Goal: Information Seeking & Learning: Learn about a topic

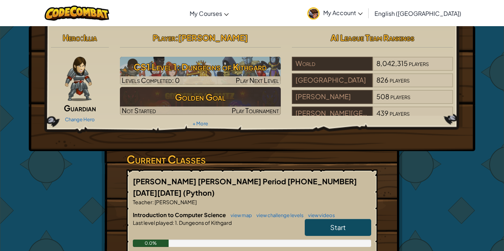
click at [335, 223] on span "Start" at bounding box center [337, 227] width 15 height 8
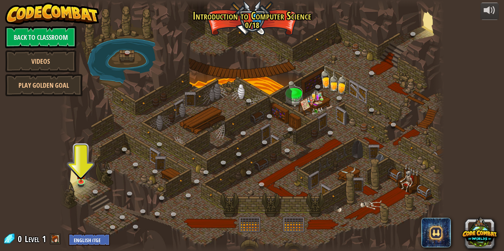
click at [332, 106] on div at bounding box center [252, 125] width 385 height 251
click at [287, 131] on link at bounding box center [292, 131] width 15 height 15
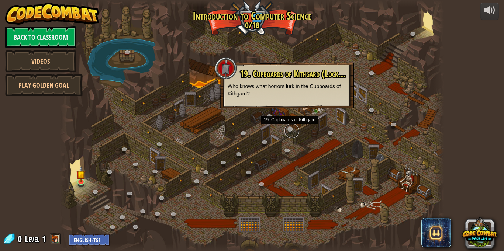
click at [287, 131] on link at bounding box center [292, 131] width 15 height 15
click at [335, 129] on link at bounding box center [332, 134] width 15 height 15
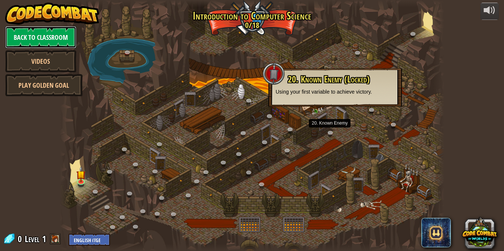
click at [43, 31] on link "Back to Classroom" at bounding box center [40, 37] width 71 height 22
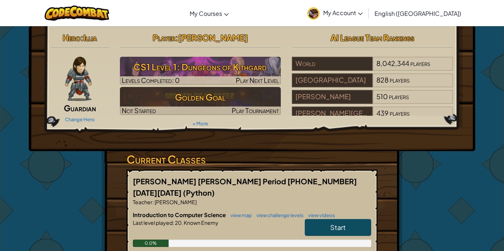
click at [82, 75] on img at bounding box center [78, 79] width 27 height 44
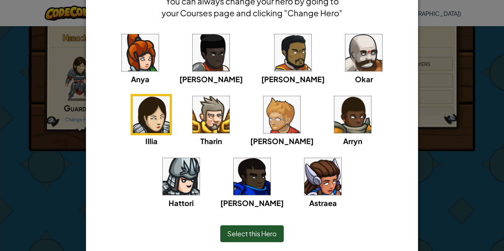
scroll to position [42, 0]
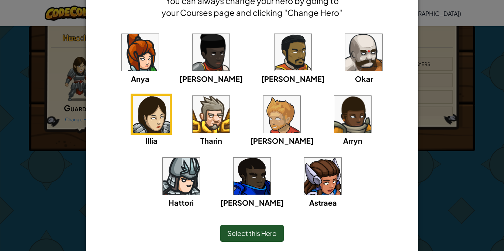
click at [309, 197] on div "Astraea" at bounding box center [323, 202] width 28 height 11
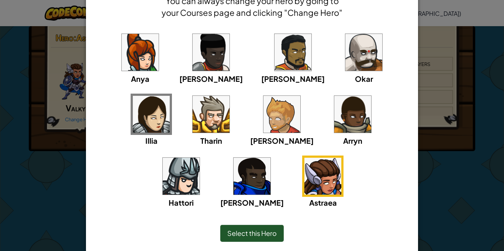
click at [154, 76] on div "Anya [PERSON_NAME] [PERSON_NAME] [PERSON_NAME] Arryn [PERSON_NAME]" at bounding box center [251, 125] width 309 height 186
click at [125, 51] on img at bounding box center [140, 52] width 37 height 37
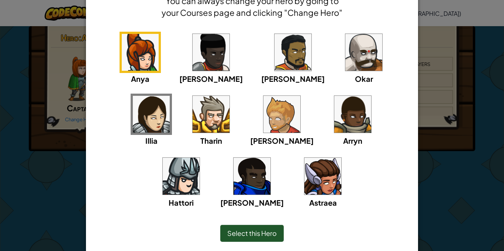
click at [125, 51] on img at bounding box center [140, 52] width 37 height 37
click at [304, 168] on img at bounding box center [322, 176] width 37 height 37
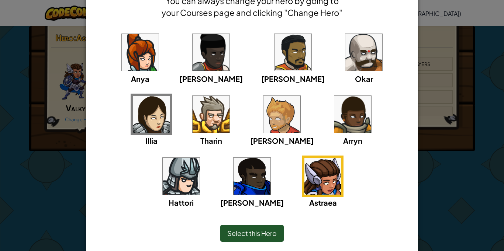
click at [263, 239] on div "Select this Hero" at bounding box center [251, 233] width 63 height 17
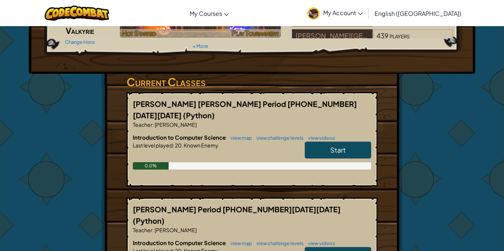
scroll to position [0, 0]
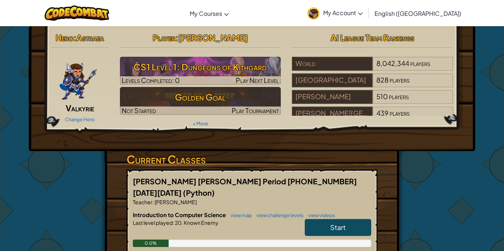
click at [366, 8] on link "My Account" at bounding box center [335, 12] width 63 height 23
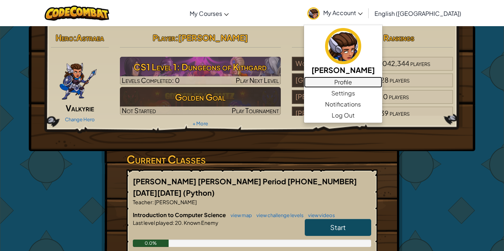
click at [373, 86] on link "Profile" at bounding box center [343, 82] width 78 height 11
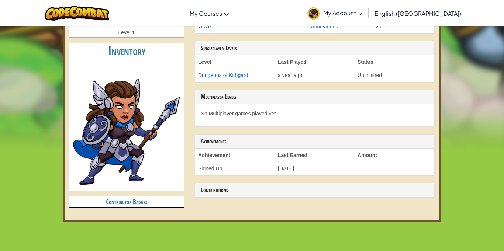
scroll to position [165, 0]
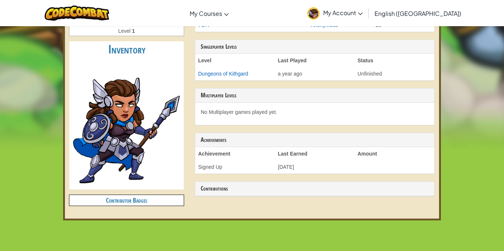
click at [363, 12] on span "My Account" at bounding box center [342, 13] width 39 height 8
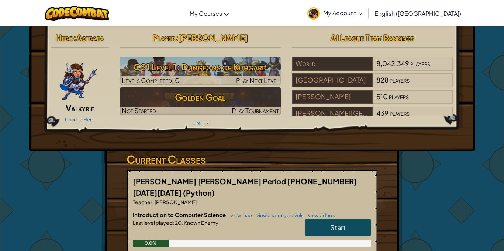
click at [332, 219] on link "Start" at bounding box center [338, 227] width 66 height 17
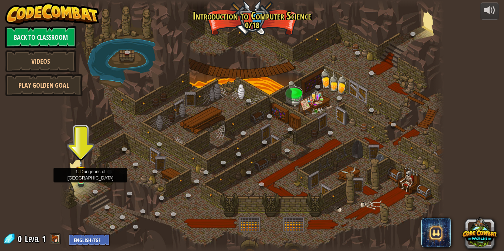
click at [79, 177] on img at bounding box center [80, 170] width 9 height 21
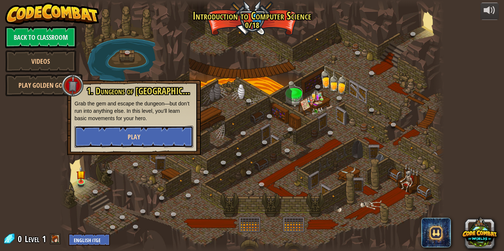
click at [125, 134] on button "Play" at bounding box center [134, 137] width 119 height 22
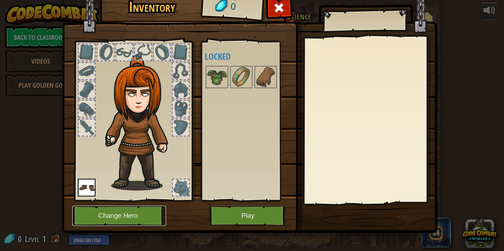
click at [135, 211] on button "Change Hero" at bounding box center [119, 216] width 94 height 20
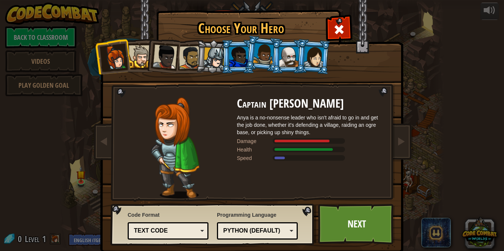
click at [222, 54] on li at bounding box center [237, 57] width 33 height 34
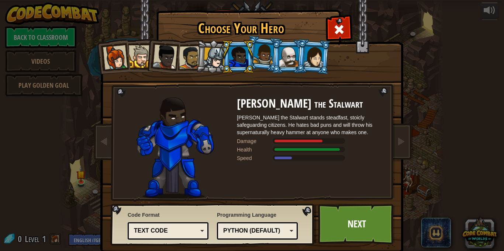
click at [131, 45] on li at bounding box center [137, 56] width 33 height 34
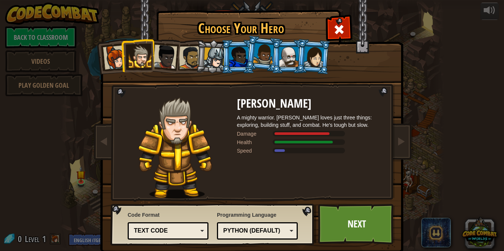
click at [190, 56] on div at bounding box center [190, 57] width 23 height 23
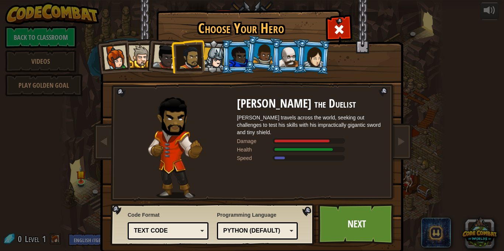
click at [210, 58] on div at bounding box center [214, 58] width 21 height 21
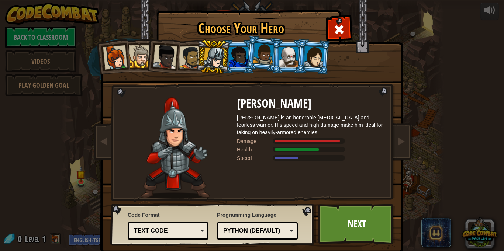
click at [244, 56] on div at bounding box center [238, 57] width 19 height 20
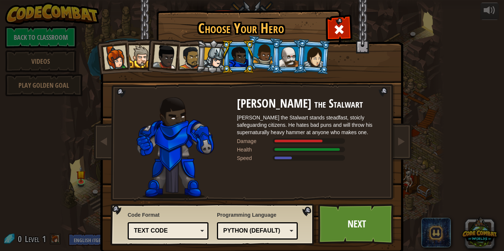
click at [261, 59] on div at bounding box center [263, 54] width 21 height 22
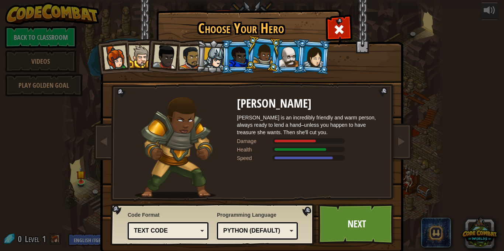
click at [280, 58] on div at bounding box center [288, 57] width 19 height 20
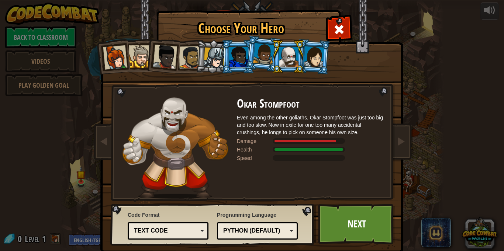
click at [321, 63] on div at bounding box center [314, 56] width 21 height 21
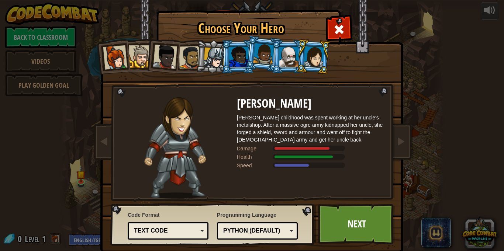
click at [215, 59] on div at bounding box center [214, 58] width 21 height 21
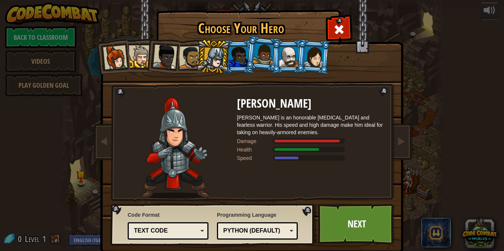
click at [114, 45] on li at bounding box center [112, 56] width 36 height 36
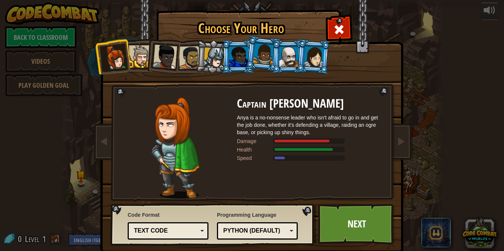
click at [307, 48] on div at bounding box center [314, 56] width 21 height 21
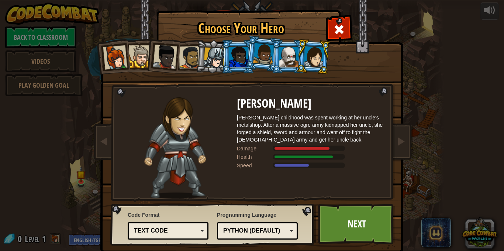
click at [122, 48] on div at bounding box center [115, 57] width 24 height 24
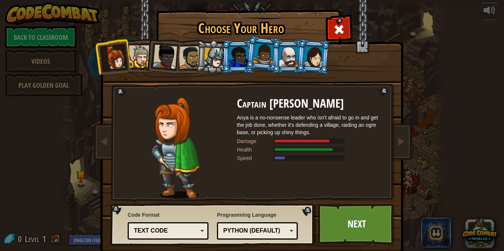
click at [167, 59] on div at bounding box center [165, 57] width 24 height 24
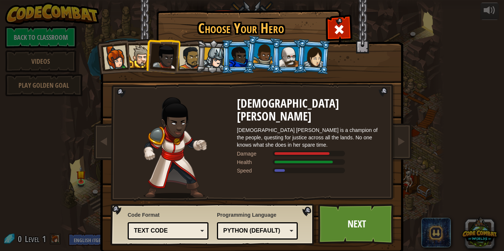
click at [283, 225] on div "Python (Default)" at bounding box center [257, 230] width 71 height 11
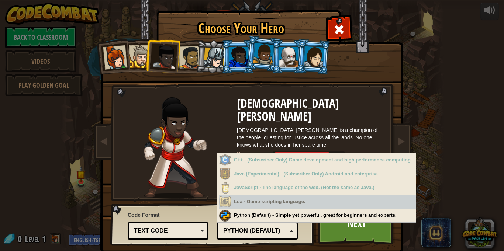
click at [187, 140] on img at bounding box center [175, 147] width 63 height 101
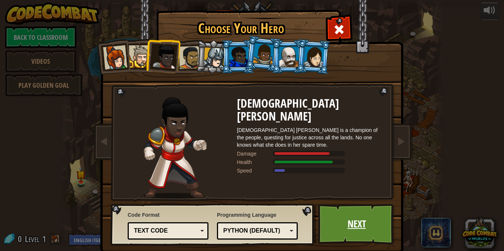
click at [359, 223] on link "Next" at bounding box center [356, 224] width 77 height 41
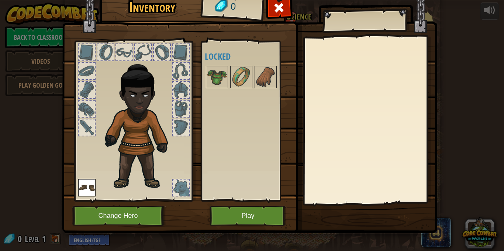
click at [82, 76] on div at bounding box center [87, 71] width 16 height 16
click at [89, 88] on div at bounding box center [87, 90] width 16 height 16
click at [109, 75] on img at bounding box center [141, 123] width 79 height 136
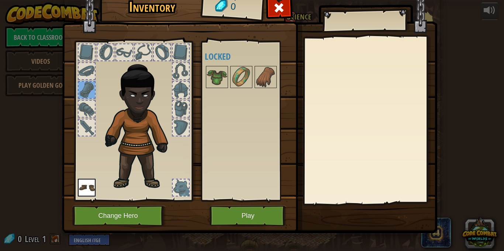
click at [109, 75] on img at bounding box center [141, 123] width 79 height 136
click at [215, 73] on img at bounding box center [217, 77] width 21 height 21
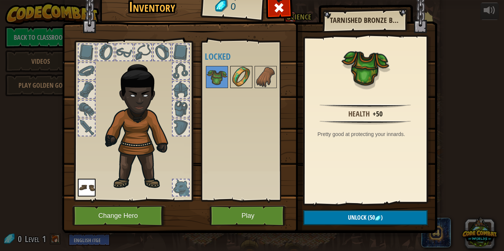
click at [248, 78] on img at bounding box center [241, 77] width 21 height 21
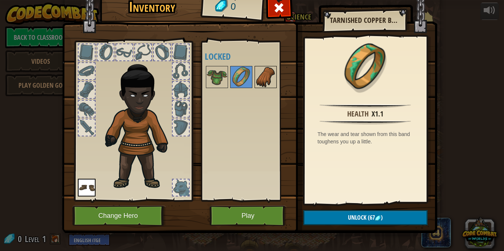
click at [269, 80] on img at bounding box center [265, 77] width 21 height 21
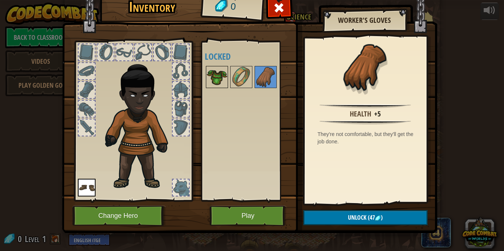
click at [224, 76] on img at bounding box center [217, 77] width 21 height 21
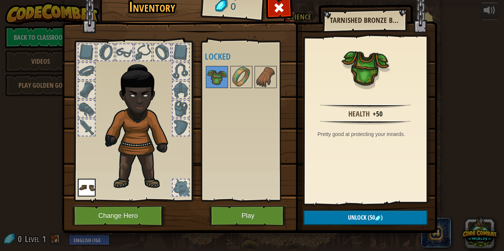
click at [93, 192] on img at bounding box center [87, 188] width 18 height 18
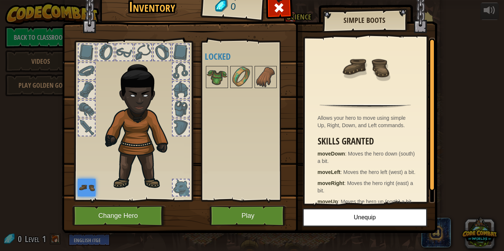
click at [93, 192] on img at bounding box center [87, 188] width 18 height 18
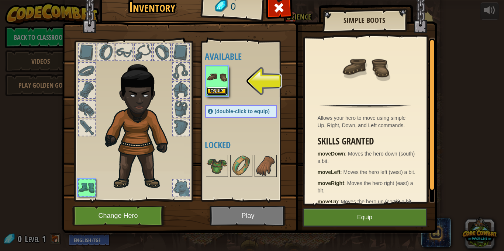
click at [212, 93] on button "Equip" at bounding box center [217, 91] width 21 height 8
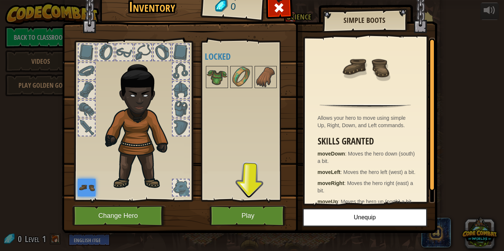
click at [92, 182] on img at bounding box center [87, 188] width 18 height 18
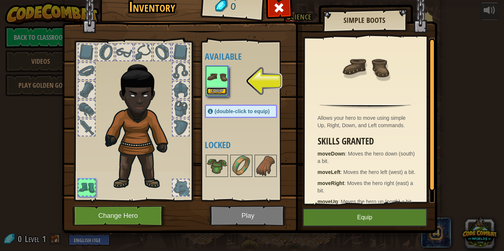
click at [224, 95] on button "Equip" at bounding box center [217, 91] width 21 height 8
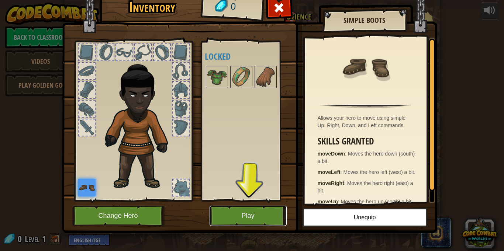
click at [240, 210] on button "Play" at bounding box center [248, 216] width 77 height 20
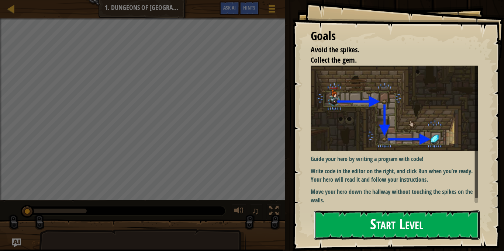
click at [350, 221] on button "Start Level" at bounding box center [397, 225] width 166 height 29
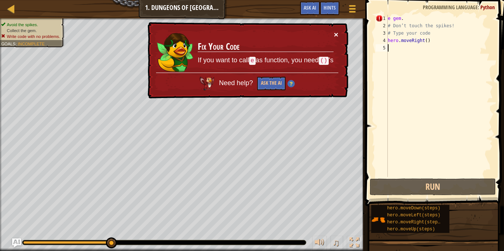
click at [334, 36] on button "×" at bounding box center [336, 35] width 4 height 8
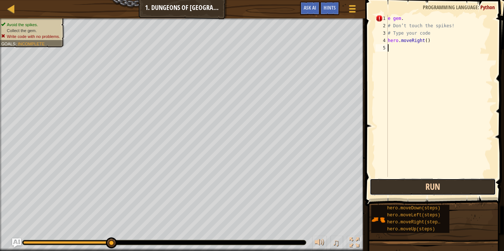
click at [406, 186] on button "Run" at bounding box center [433, 187] width 126 height 17
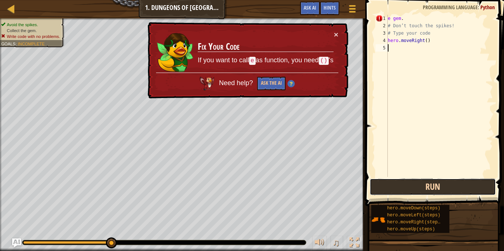
click at [397, 188] on button "Run" at bounding box center [433, 187] width 126 height 17
click at [413, 186] on button "Run" at bounding box center [433, 187] width 126 height 17
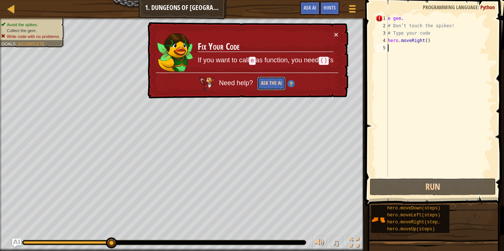
click at [276, 79] on button "Ask the AI" at bounding box center [271, 84] width 28 height 14
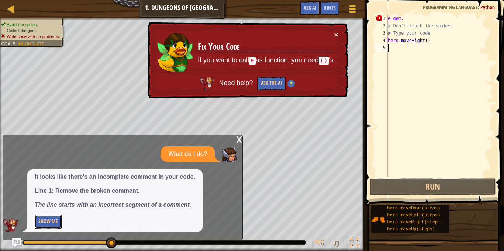
click at [48, 220] on button "Show Me" at bounding box center [48, 222] width 27 height 14
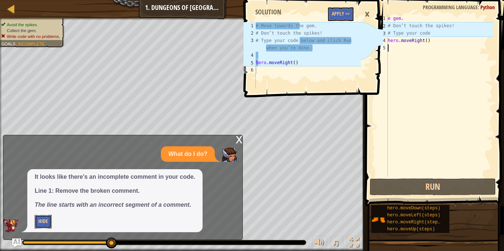
click at [37, 224] on button "Hide" at bounding box center [43, 222] width 17 height 14
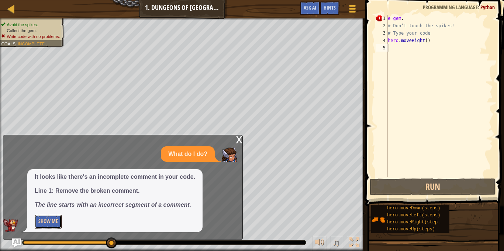
click at [37, 224] on button "Show Me" at bounding box center [48, 222] width 27 height 14
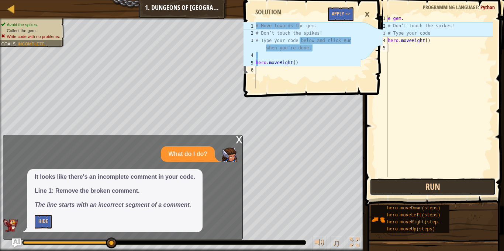
click at [427, 195] on button "Run" at bounding box center [433, 187] width 126 height 17
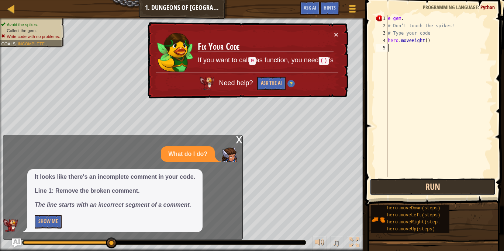
click at [427, 195] on button "Run" at bounding box center [433, 187] width 126 height 17
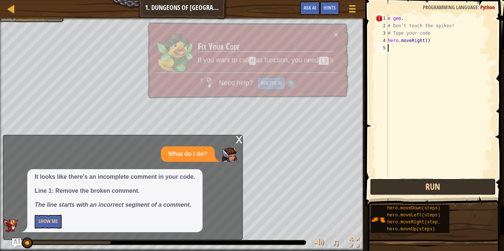
click at [427, 195] on button "Run" at bounding box center [433, 187] width 126 height 17
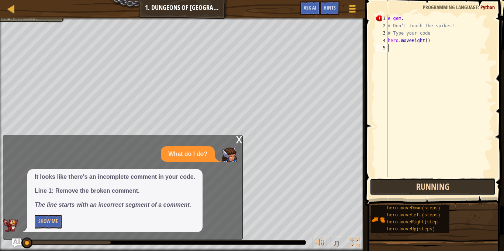
click at [427, 195] on button "Running" at bounding box center [433, 187] width 126 height 17
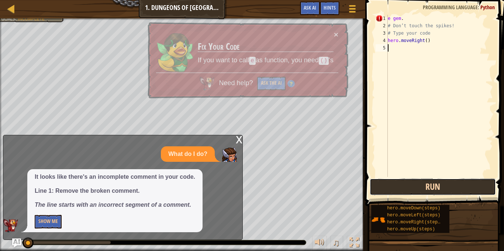
click at [427, 195] on button "Run" at bounding box center [433, 187] width 126 height 17
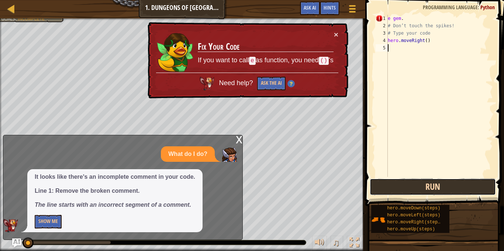
click at [427, 195] on button "Run" at bounding box center [433, 187] width 126 height 17
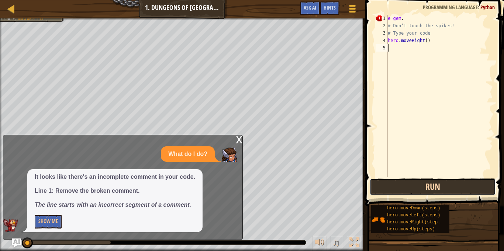
click at [427, 195] on button "Run" at bounding box center [433, 187] width 126 height 17
click at [427, 195] on button "Running" at bounding box center [433, 187] width 126 height 17
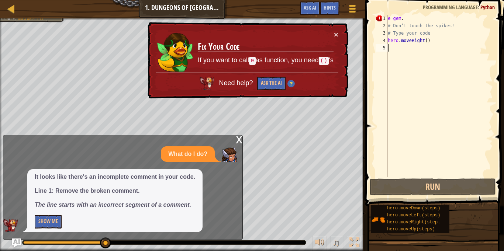
click at [236, 185] on div "It looks like there's an incomplete comment in your code. Line 1: Remove the br…" at bounding box center [120, 200] width 235 height 63
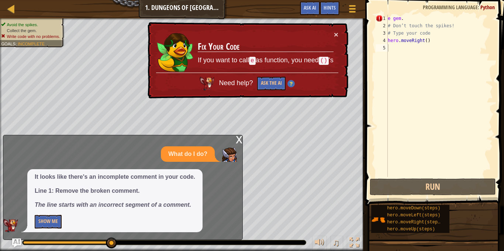
click at [45, 135] on div "x What do I do? It looks like there's an incomplete comment in your code. Line …" at bounding box center [123, 187] width 240 height 105
click at [236, 136] on div "x" at bounding box center [239, 138] width 7 height 7
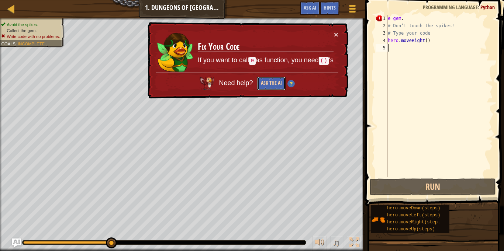
click at [261, 88] on button "Ask the AI" at bounding box center [271, 84] width 28 height 14
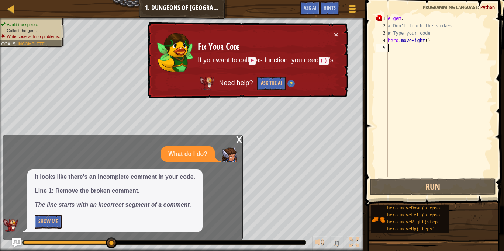
click at [162, 139] on div "x What do I do? It looks like there's an incomplete comment in your code. Line …" at bounding box center [123, 187] width 240 height 105
click at [54, 223] on button "Show Me" at bounding box center [48, 222] width 27 height 14
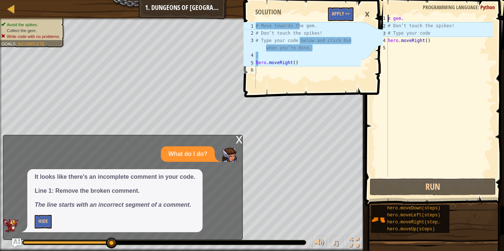
click at [242, 138] on div "1 2 3 4 5 6 # Move towards the gem. # Don’t touch the spikes! # Type your code …" at bounding box center [312, 125] width 141 height 251
click at [239, 139] on div "x" at bounding box center [239, 138] width 7 height 7
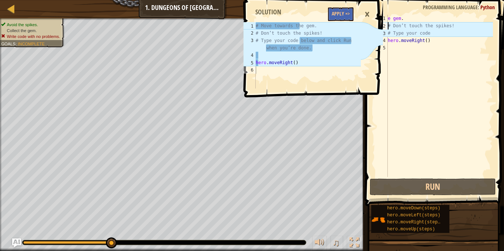
type textarea "e gem."
click at [334, 11] on button "Apply =>" at bounding box center [340, 14] width 25 height 14
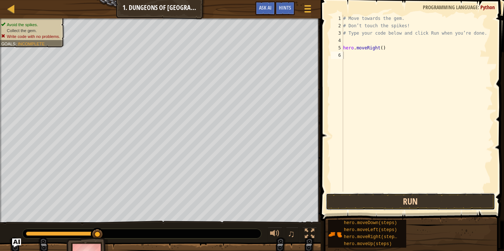
click at [453, 206] on button "Run" at bounding box center [410, 201] width 169 height 17
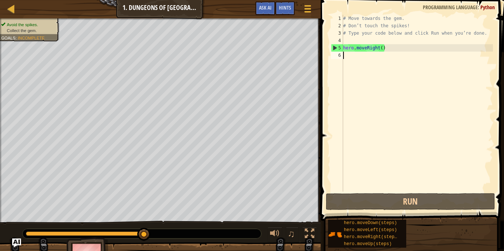
click at [348, 49] on div "# Move towards the gem. # Don’t touch the spikes! # Type your code below and cl…" at bounding box center [417, 111] width 151 height 192
type textarea "hero.moveRight()"
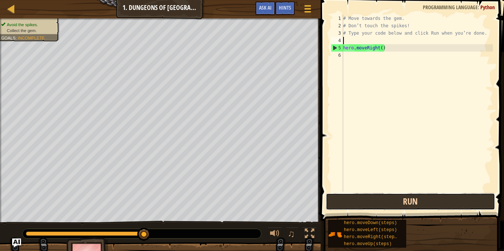
click at [413, 200] on button "Run" at bounding box center [410, 201] width 169 height 17
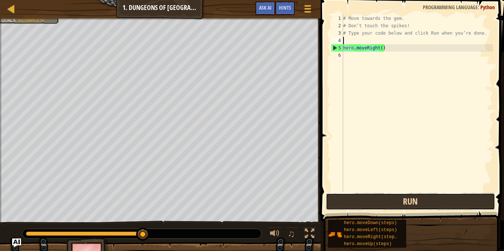
click at [413, 200] on button "Run" at bounding box center [410, 201] width 169 height 17
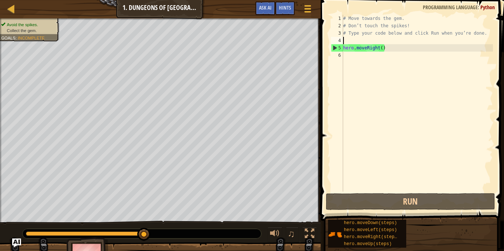
click at [369, 49] on div "# Move towards the gem. # Don’t touch the spikes! # Type your code below and cl…" at bounding box center [417, 111] width 151 height 192
type textarea "hero.moveRight()"
click at [271, 1] on button "Ask AI" at bounding box center [265, 8] width 20 height 14
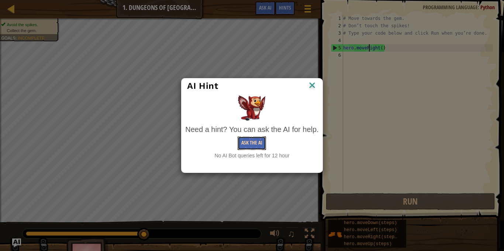
click at [258, 143] on button "Ask the AI" at bounding box center [252, 144] width 28 height 14
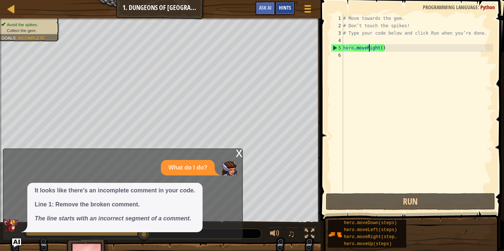
click at [277, 11] on div "Hints" at bounding box center [285, 8] width 20 height 14
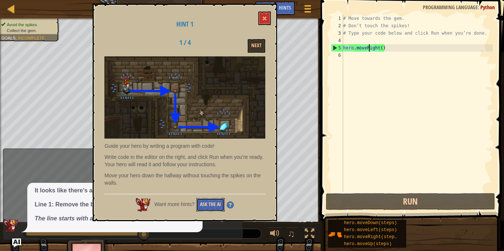
click at [206, 204] on button "Ask the AI" at bounding box center [210, 205] width 28 height 14
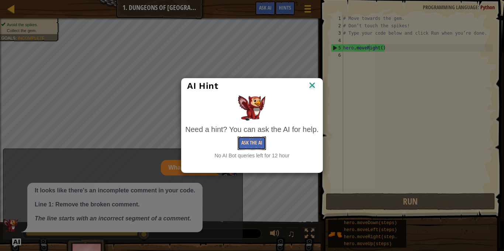
click at [249, 142] on button "Ask the AI" at bounding box center [252, 144] width 28 height 14
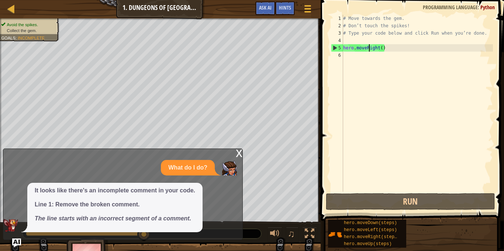
click at [236, 154] on div "x" at bounding box center [239, 152] width 7 height 7
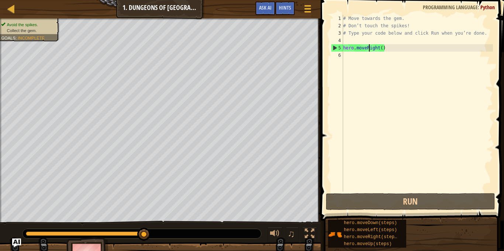
click at [358, 51] on div "# Move towards the gem. # Don’t touch the spikes! # Type your code below and cl…" at bounding box center [417, 111] width 151 height 192
click at [389, 52] on div "# Move towards the gem. # Don’t touch the spikes! # Type your code below and cl…" at bounding box center [417, 111] width 151 height 192
click at [383, 64] on div "# Move towards the gem. # Don’t touch the spikes! # Type your code below and cl…" at bounding box center [417, 111] width 151 height 192
click at [386, 50] on div "# Move towards the gem. # Don’t touch the spikes! # Type your code below and cl…" at bounding box center [417, 111] width 151 height 192
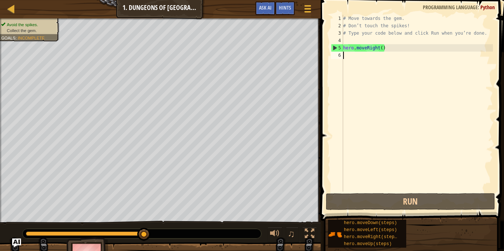
type textarea "hero.moveRight()"
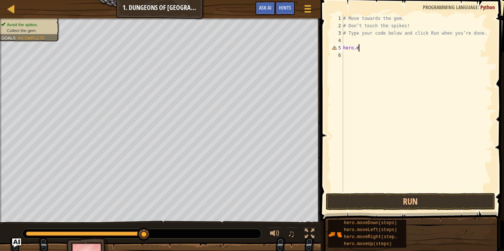
type textarea "h"
type textarea "# Type your code below and click Run when you’re done."
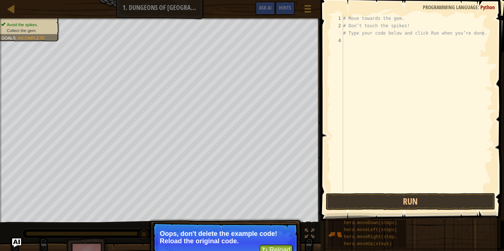
click at [283, 244] on p "Oops, don't delete the example code! Reload the original code." at bounding box center [225, 237] width 131 height 15
click at [283, 247] on button "↻ Reload" at bounding box center [276, 250] width 33 height 11
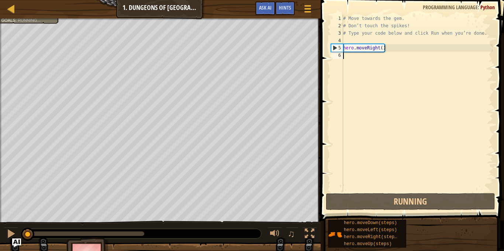
scroll to position [3, 0]
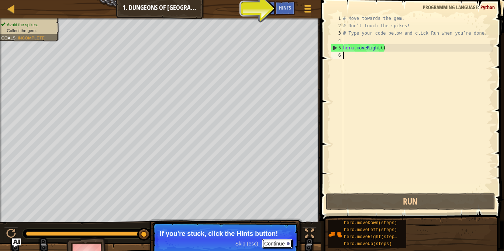
click at [281, 244] on button "Continue" at bounding box center [277, 244] width 31 height 10
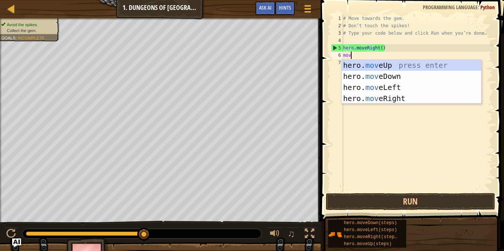
type textarea "move"
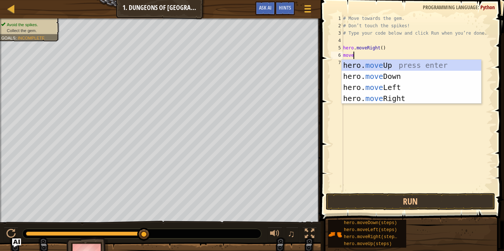
click at [383, 76] on div "hero. move Up press enter hero. move Down press enter hero. move Left press ent…" at bounding box center [411, 93] width 139 height 66
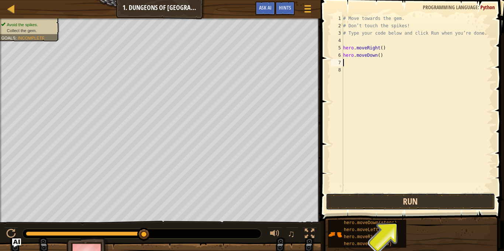
click at [455, 203] on button "Run" at bounding box center [410, 201] width 169 height 17
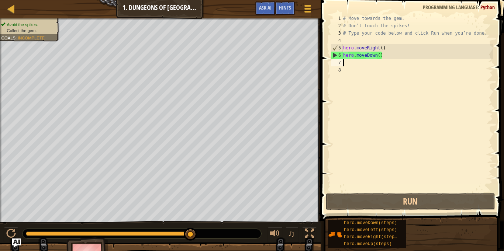
click at [384, 68] on div "# Move towards the gem. # Don’t touch the spikes! # Type your code below and cl…" at bounding box center [417, 111] width 151 height 192
click at [385, 64] on div "# Move towards the gem. # Don’t touch the spikes! # Type your code below and cl…" at bounding box center [417, 111] width 151 height 192
click at [384, 64] on div "# Move towards the gem. # Don’t touch the spikes! # Type your code below and cl…" at bounding box center [417, 111] width 151 height 192
click at [486, 65] on span "..." at bounding box center [484, 61] width 10 height 7
click at [377, 69] on div "# Move towards the gem. # Don’t touch the spikes! # Type your code below and cl…" at bounding box center [417, 111] width 151 height 192
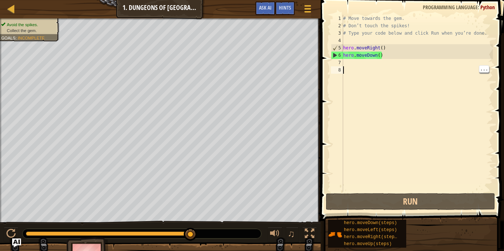
click at [384, 66] on div "# Move towards the gem. # Don’t touch the spikes! # Type your code below and cl…" at bounding box center [417, 111] width 151 height 192
type textarea "h"
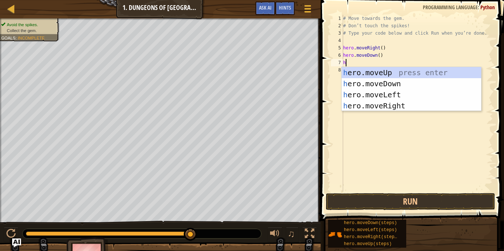
click at [413, 109] on div "h ero.moveUp press enter h ero.moveDown press enter h ero.moveLeft press enter …" at bounding box center [411, 100] width 139 height 66
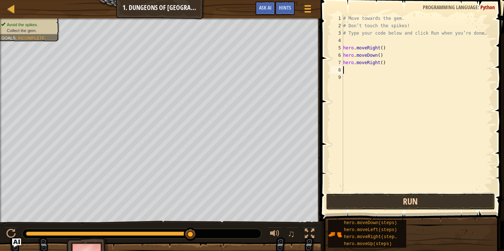
click at [395, 209] on button "Run" at bounding box center [410, 201] width 169 height 17
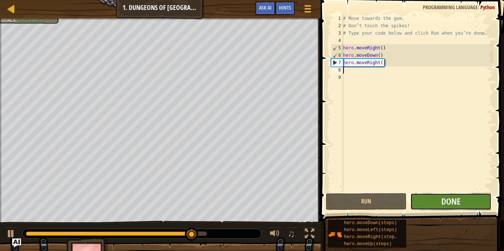
click at [468, 202] on button "Done" at bounding box center [450, 201] width 81 height 17
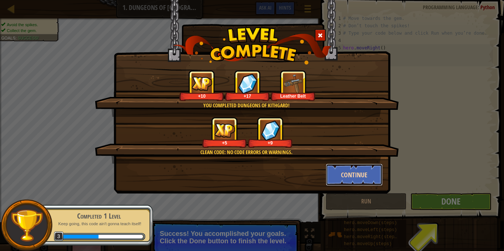
click at [350, 179] on button "Continue" at bounding box center [354, 175] width 57 height 22
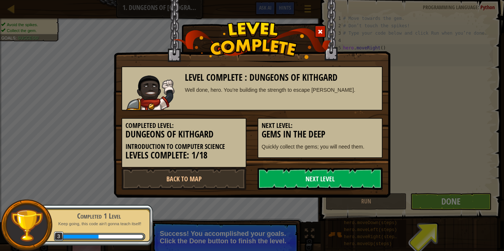
click at [333, 176] on link "Next Level" at bounding box center [320, 179] width 125 height 22
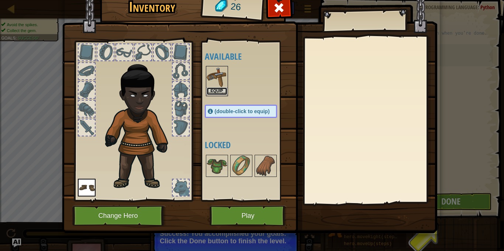
click at [212, 90] on button "Equip" at bounding box center [217, 91] width 21 height 8
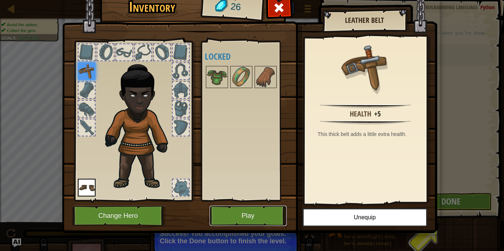
click at [251, 222] on button "Play" at bounding box center [248, 216] width 77 height 20
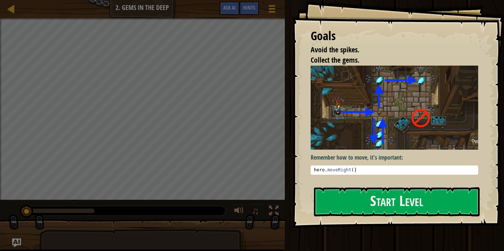
click at [449, 143] on img at bounding box center [395, 108] width 168 height 84
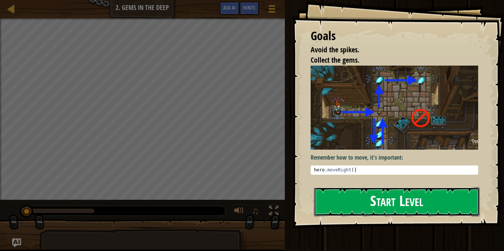
click at [471, 206] on button "Start Level" at bounding box center [397, 201] width 166 height 29
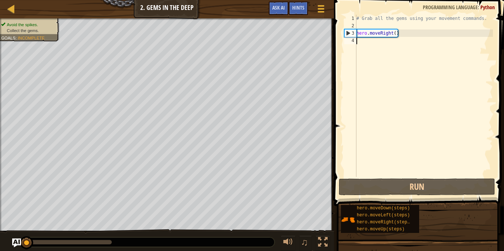
type textarea "h"
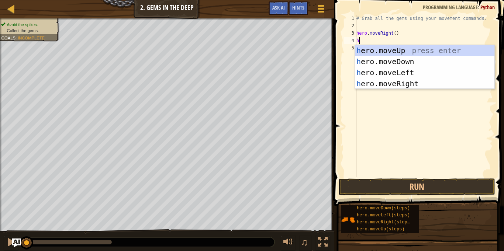
click at [431, 64] on div "h ero.moveUp press enter h ero.moveDown press enter h ero.moveLeft press enter …" at bounding box center [424, 78] width 139 height 66
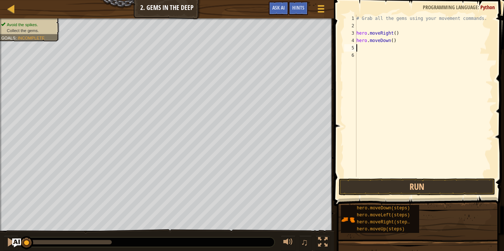
click at [435, 37] on div "# Grab all the gems using your movement commands. hero . moveRight ( ) hero . m…" at bounding box center [424, 103] width 138 height 177
click at [399, 36] on div "# Grab all the gems using your movement commands. hero . moveRight ( ) hero . m…" at bounding box center [424, 103] width 138 height 177
type textarea "hero.moveRight()"
click at [450, 50] on div "# Grab all the gems using your movement commands. hero . moveRight ( ) hero . m…" at bounding box center [424, 103] width 138 height 177
click at [445, 51] on div "# Grab all the gems using your movement commands. hero . moveRight ( ) hero . m…" at bounding box center [424, 103] width 138 height 177
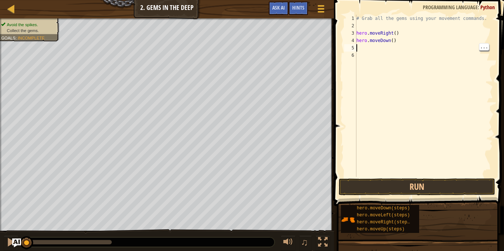
click at [393, 37] on div "# Grab all the gems using your movement commands. hero . moveRight ( ) hero . m…" at bounding box center [424, 103] width 138 height 177
type textarea "her)"
click at [399, 46] on div "# Grab all the gems using your movement commands. hero . moveRight ( ) her )" at bounding box center [424, 103] width 138 height 177
click at [444, 52] on div "# Grab all the gems using your movement commands. hero . moveRight ( ) her )" at bounding box center [424, 103] width 138 height 177
click at [450, 40] on div "# Grab all the gems using your movement commands. hero . moveRight ( ) her )" at bounding box center [424, 103] width 138 height 177
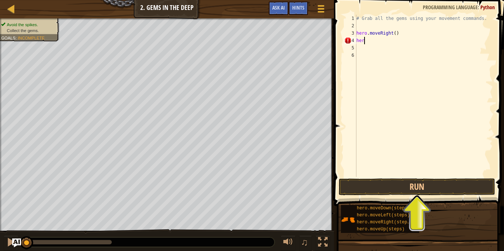
type textarea "h"
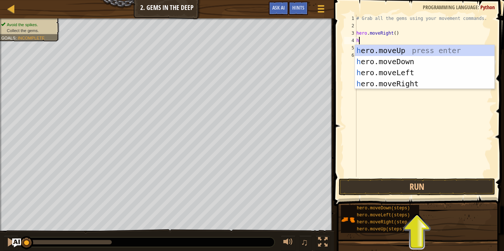
click at [417, 85] on div "h ero.moveUp press enter h ero.moveDown press enter h ero.moveLeft press enter …" at bounding box center [424, 78] width 139 height 66
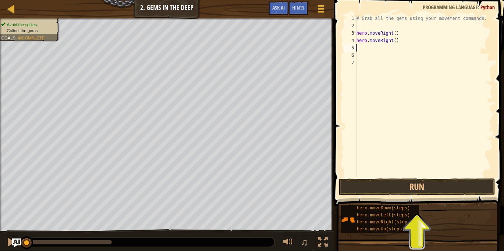
click at [399, 52] on div "# Grab all the gems using your movement commands. hero . moveRight ( ) hero . m…" at bounding box center [424, 103] width 138 height 177
click at [404, 48] on div "# Grab all the gems using your movement commands. hero . moveRight ( ) hero . m…" at bounding box center [424, 103] width 138 height 177
click at [402, 51] on div "# Grab all the gems using your movement commands. hero . moveRight ( ) hero . m…" at bounding box center [424, 103] width 138 height 177
click at [386, 49] on div "# Grab all the gems using your movement commands. hero . moveRight ( ) hero . m…" at bounding box center [424, 103] width 138 height 177
type textarea "h"
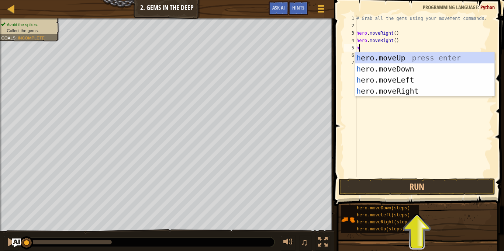
click at [437, 62] on div "h ero.moveUp press enter h ero.moveDown press enter h ero.moveLeft press enter …" at bounding box center [424, 85] width 139 height 66
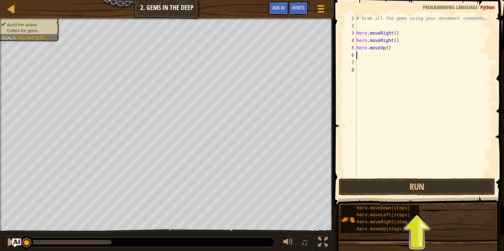
type textarea "h"
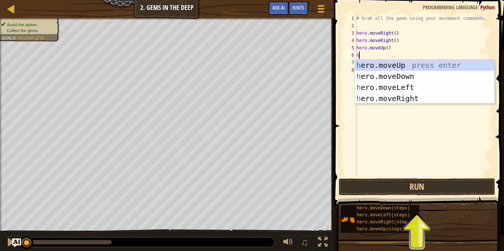
click at [426, 98] on div "h ero.moveUp press enter h ero.moveDown press enter h ero.moveLeft press enter …" at bounding box center [424, 93] width 139 height 66
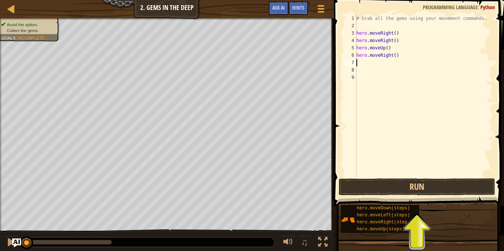
type textarea "h"
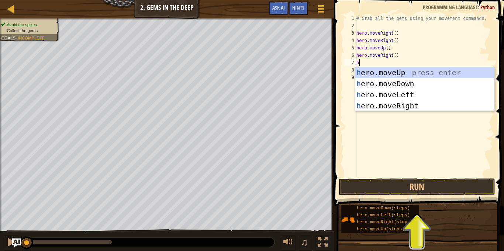
click at [421, 82] on div "h ero.moveUp press enter h ero.moveDown press enter h ero.moveLeft press enter …" at bounding box center [424, 100] width 139 height 66
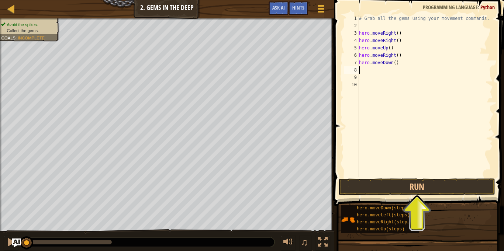
type textarea "h"
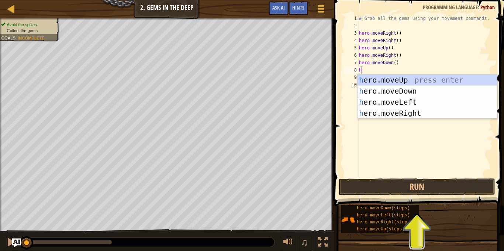
click at [406, 102] on div "h ero.moveUp press enter h ero.moveDown press enter h ero.moveLeft press enter …" at bounding box center [427, 108] width 139 height 66
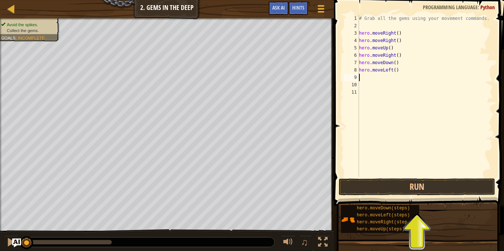
type textarea "h"
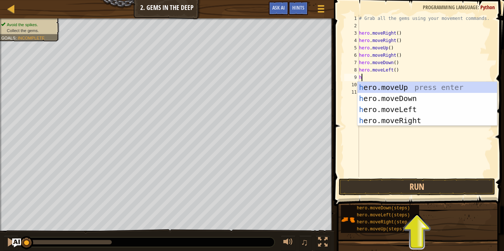
click at [424, 102] on div "h ero.moveUp press enter h ero.moveDown press enter h ero.moveLeft press enter …" at bounding box center [427, 115] width 139 height 66
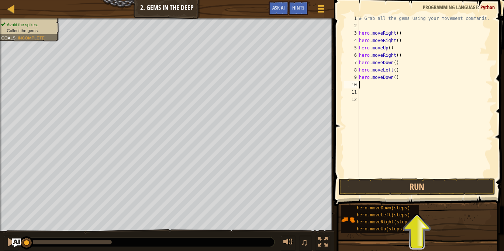
type textarea "h"
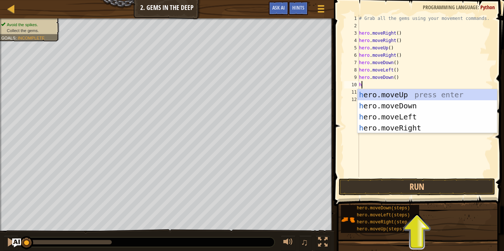
click at [411, 105] on div "h ero.moveUp press enter h ero.moveDown press enter h ero.moveLeft press enter …" at bounding box center [427, 122] width 139 height 66
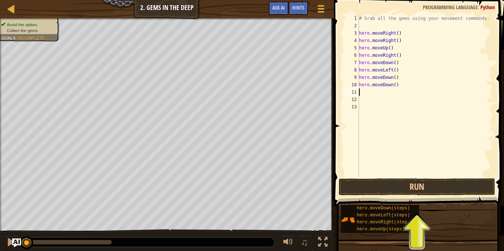
type textarea "h"
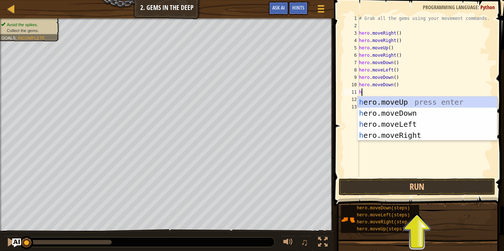
click at [420, 112] on div "h ero.moveUp press enter h ero.moveDown press enter h ero.moveLeft press enter …" at bounding box center [427, 130] width 139 height 66
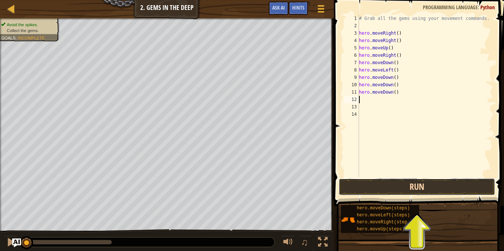
click at [377, 190] on button "Run" at bounding box center [417, 187] width 156 height 17
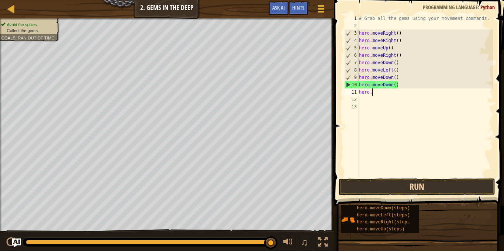
type textarea "h"
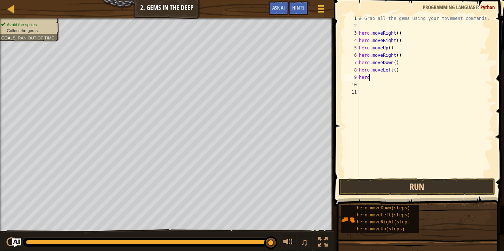
type textarea "h"
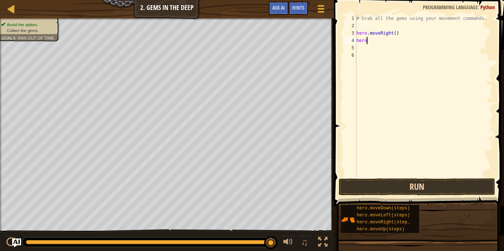
type textarea "h"
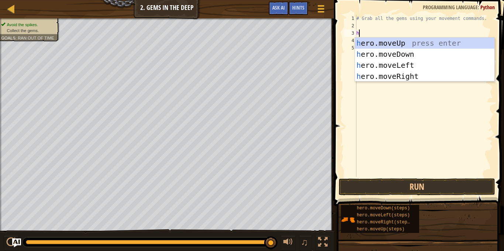
click at [448, 45] on div "h ero.moveUp press enter h ero.moveDown press enter h ero.moveLeft press enter …" at bounding box center [424, 71] width 139 height 66
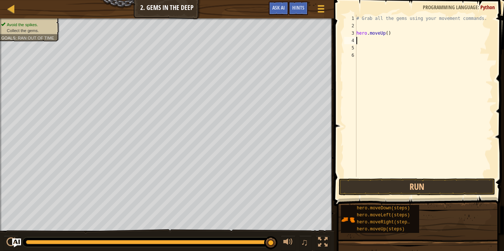
type textarea "h"
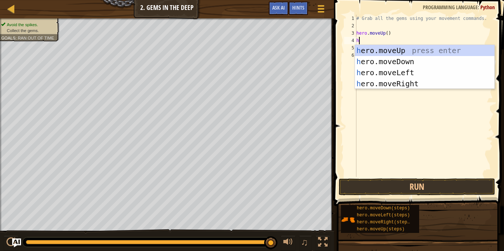
click at [413, 57] on div "h ero.moveUp press enter h ero.moveDown press enter h ero.moveLeft press enter …" at bounding box center [424, 78] width 139 height 66
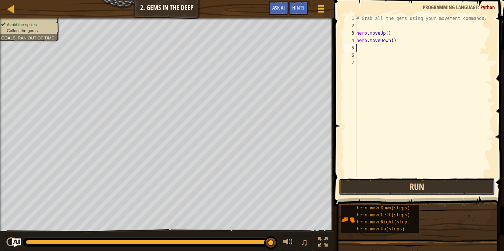
click at [404, 190] on button "Run" at bounding box center [417, 187] width 156 height 17
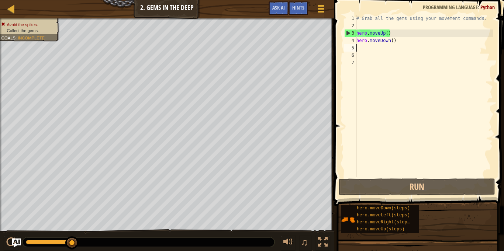
click at [418, 41] on div "# Grab all the gems using your movement commands. hero . moveUp ( ) hero . move…" at bounding box center [424, 103] width 138 height 177
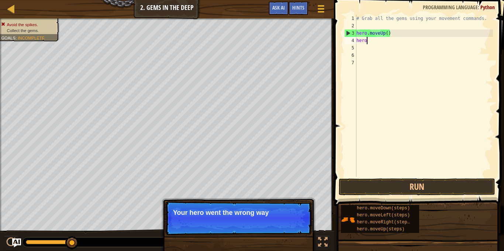
type textarea "h"
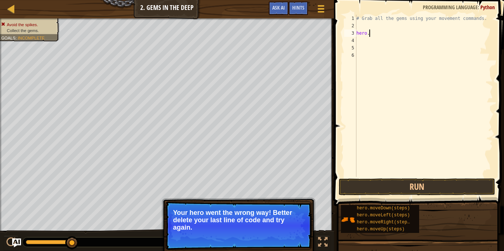
type textarea "h"
click at [254, 239] on span "Skip (esc)" at bounding box center [260, 238] width 23 height 6
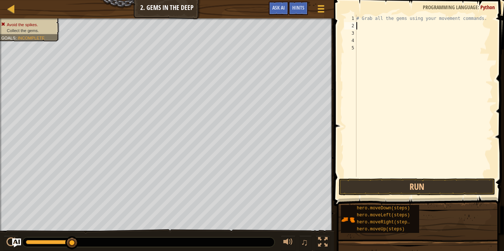
type textarea "h"
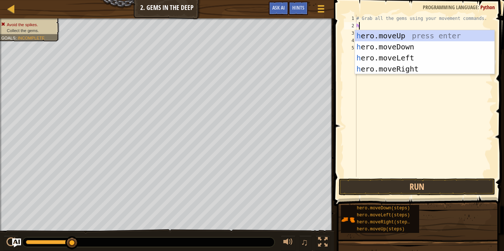
click at [425, 69] on div "h ero.moveUp press enter h ero.moveDown press enter h ero.moveLeft press enter …" at bounding box center [424, 63] width 139 height 66
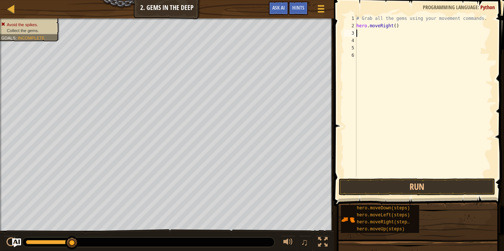
type textarea "h"
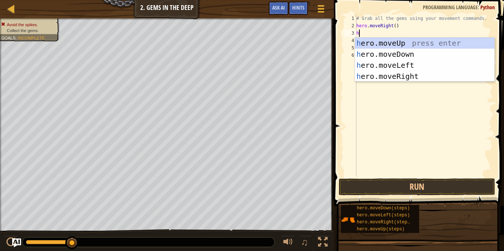
click at [415, 48] on div "h ero.moveUp press enter h ero.moveDown press enter h ero.moveLeft press enter …" at bounding box center [424, 71] width 139 height 66
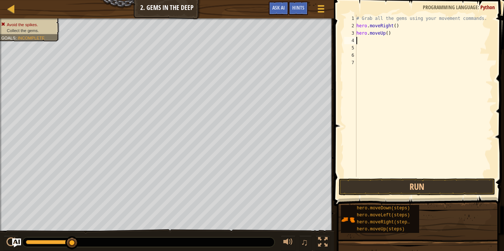
type textarea "h"
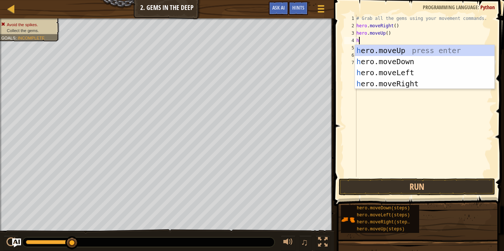
click at [411, 85] on div "h ero.moveUp press enter h ero.moveDown press enter h ero.moveLeft press enter …" at bounding box center [424, 78] width 139 height 66
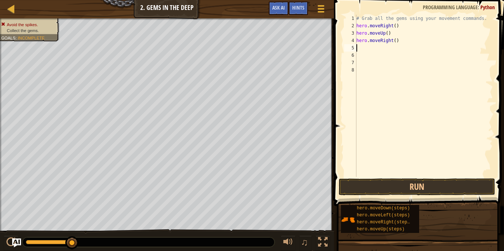
type textarea "h"
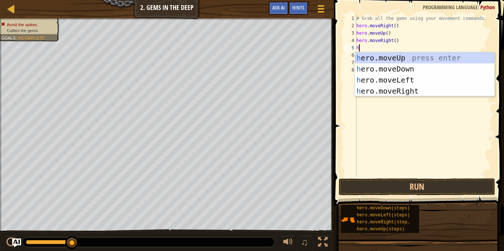
click at [417, 73] on div "h ero.moveUp press enter h ero.moveDown press enter h ero.moveLeft press enter …" at bounding box center [424, 85] width 139 height 66
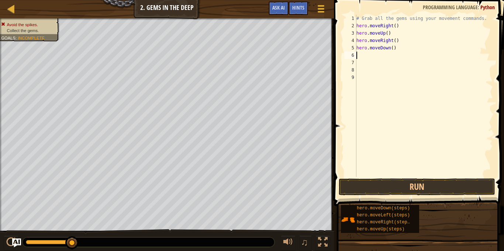
type textarea "h"
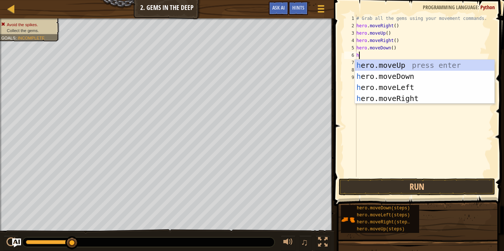
click at [422, 88] on div "h ero.moveUp press enter h ero.moveDown press enter h ero.moveLeft press enter …" at bounding box center [424, 93] width 139 height 66
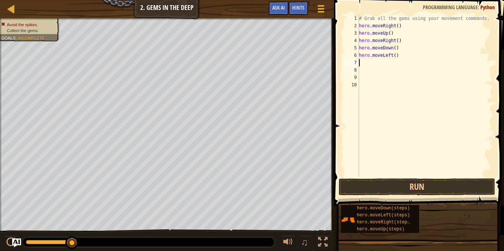
type textarea "h"
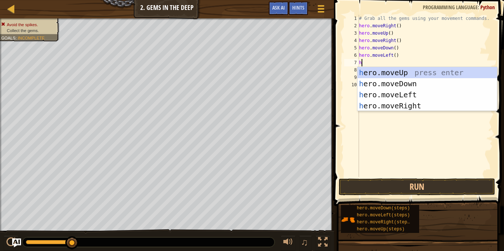
click at [403, 87] on div "h ero.moveUp press enter h ero.moveDown press enter h ero.moveLeft press enter …" at bounding box center [427, 100] width 139 height 66
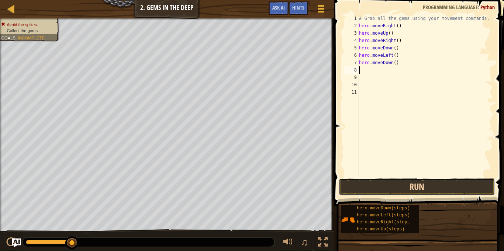
click at [447, 189] on button "Run" at bounding box center [417, 187] width 156 height 17
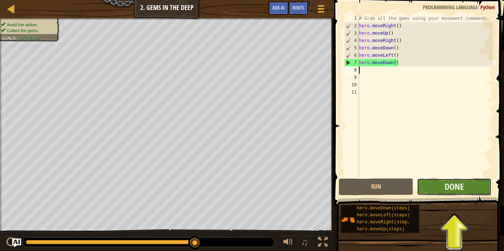
click at [484, 186] on button "Done" at bounding box center [454, 187] width 75 height 17
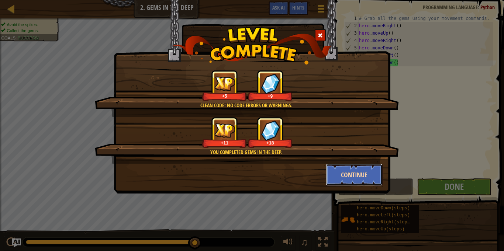
click at [369, 175] on button "Continue" at bounding box center [354, 175] width 57 height 22
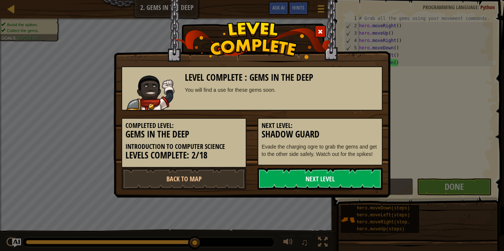
click at [357, 186] on link "Next Level" at bounding box center [320, 179] width 125 height 22
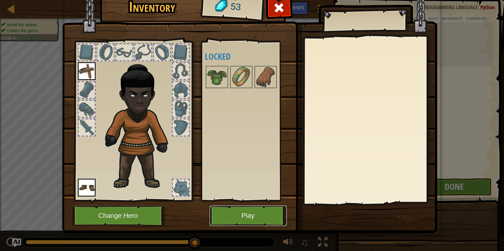
click at [239, 220] on button "Play" at bounding box center [248, 216] width 77 height 20
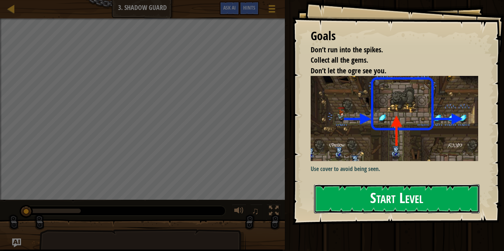
click at [429, 190] on button "Start Level" at bounding box center [397, 199] width 166 height 29
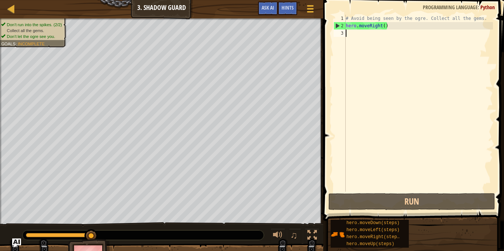
type textarea "h"
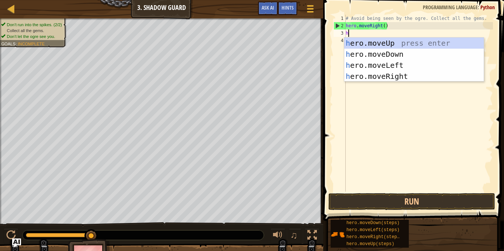
scroll to position [3, 0]
click at [396, 42] on div "h ero.moveUp press enter h ero.moveDown press enter h ero.moveLeft press enter …" at bounding box center [413, 71] width 139 height 66
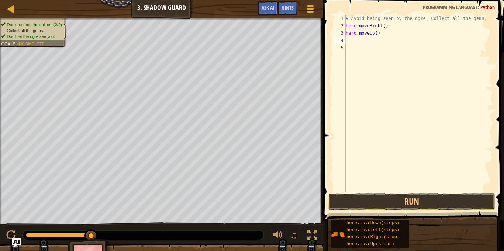
type textarea "h"
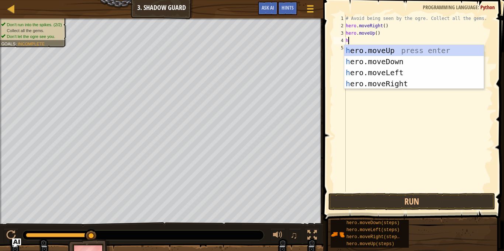
click at [398, 87] on div "h ero.moveUp press enter h ero.moveDown press enter h ero.moveLeft press enter …" at bounding box center [413, 78] width 139 height 66
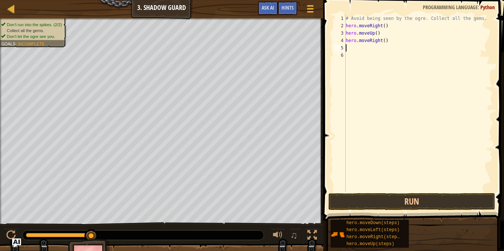
type textarea "h"
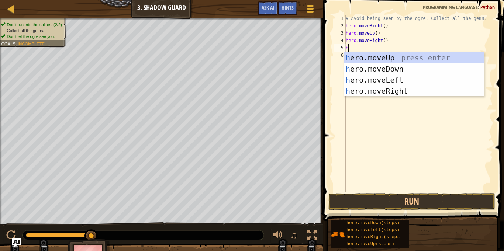
click at [413, 71] on div "h ero.moveUp press enter h ero.moveDown press enter h ero.moveLeft press enter …" at bounding box center [413, 85] width 139 height 66
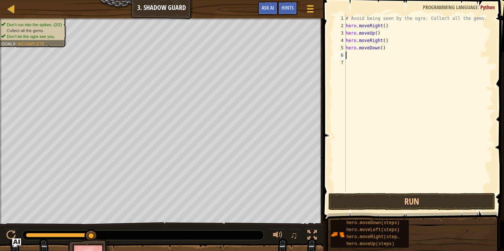
type textarea "h"
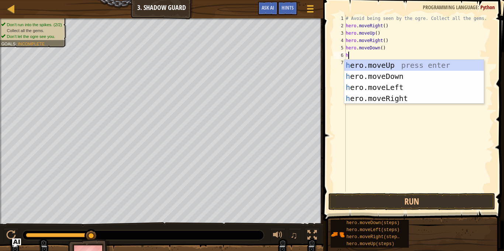
click at [399, 102] on div "h ero.moveUp press enter h ero.moveDown press enter h ero.moveLeft press enter …" at bounding box center [413, 93] width 139 height 66
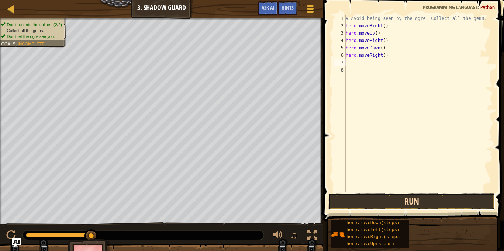
click at [425, 200] on button "Run" at bounding box center [411, 201] width 167 height 17
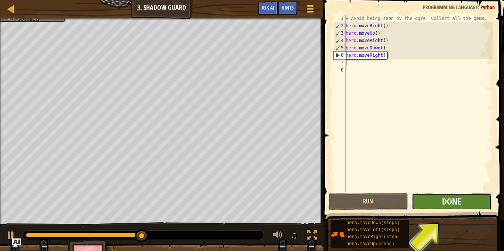
click at [475, 201] on button "Done" at bounding box center [452, 201] width 80 height 17
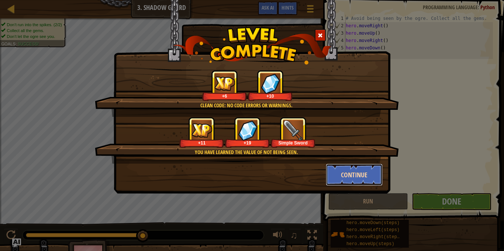
click at [363, 175] on button "Continue" at bounding box center [354, 175] width 57 height 22
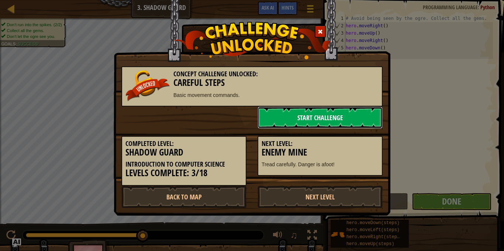
click at [359, 122] on link "Start Challenge" at bounding box center [320, 118] width 125 height 22
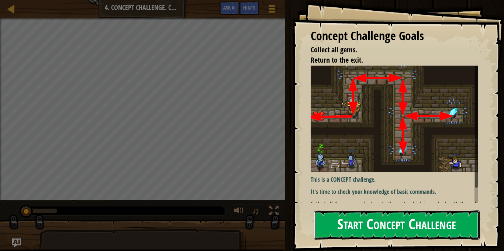
click at [465, 230] on button "Start Concept Challenge" at bounding box center [397, 225] width 166 height 29
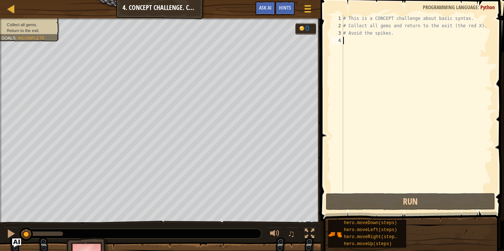
type textarea "m"
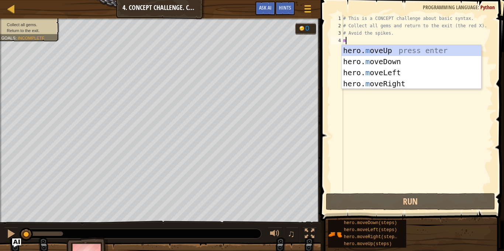
scroll to position [3, 0]
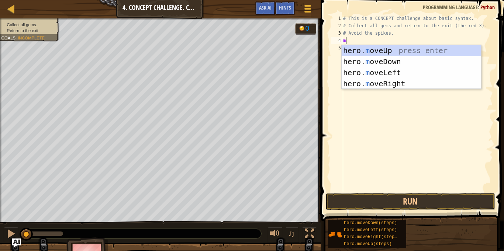
click at [404, 54] on div "hero. m oveUp press enter hero. m oveDown press enter hero. m oveLeft press ent…" at bounding box center [411, 78] width 139 height 66
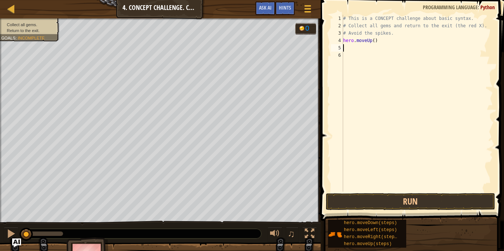
type textarea "m"
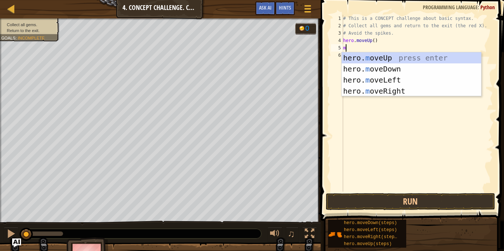
click at [392, 92] on div "hero. m oveUp press enter hero. m oveDown press enter hero. m oveLeft press ent…" at bounding box center [411, 85] width 139 height 66
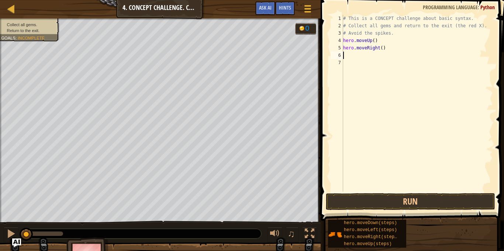
type textarea "m"
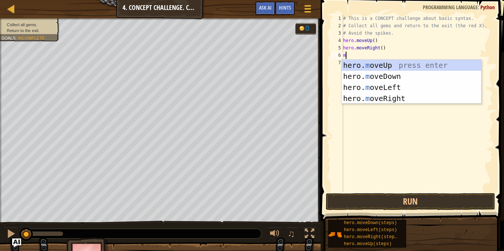
click at [403, 82] on div "hero. m oveUp press enter hero. m oveDown press enter hero. m oveLeft press ent…" at bounding box center [411, 93] width 139 height 66
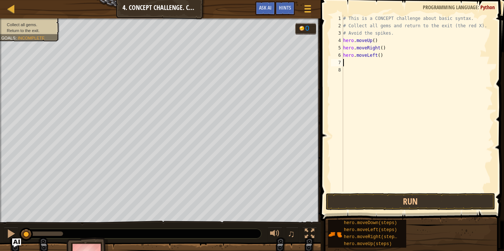
type textarea "m"
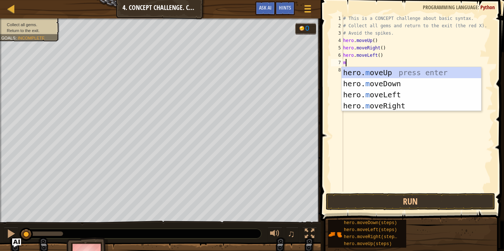
click at [400, 106] on div "hero. m oveUp press enter hero. m oveDown press enter hero. m oveLeft press ent…" at bounding box center [411, 100] width 139 height 66
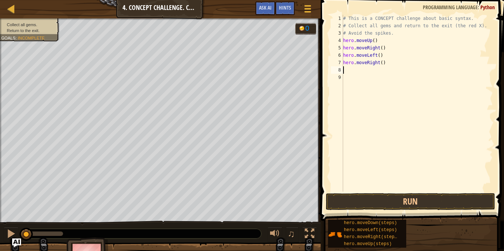
type textarea "m"
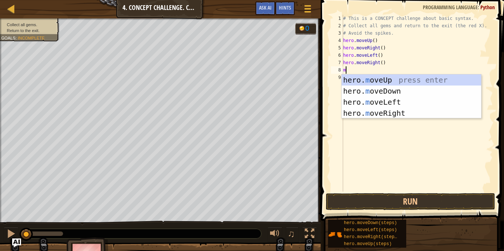
click at [393, 104] on div "hero. m oveUp press enter hero. m oveDown press enter hero. m oveLeft press ent…" at bounding box center [411, 108] width 139 height 66
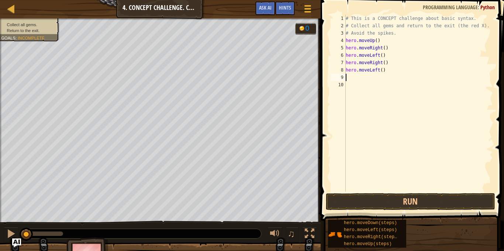
type textarea "m"
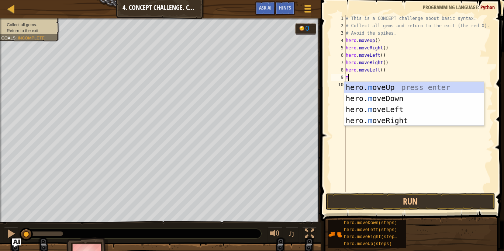
click at [408, 100] on div "hero. m oveUp press enter hero. m oveDown press enter hero. m oveLeft press ent…" at bounding box center [413, 115] width 139 height 66
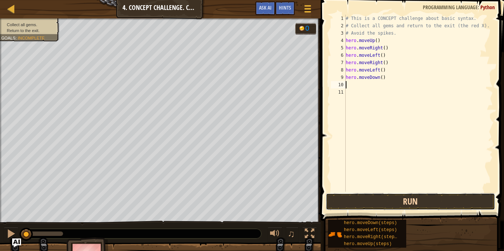
click at [445, 201] on button "Run" at bounding box center [410, 201] width 169 height 17
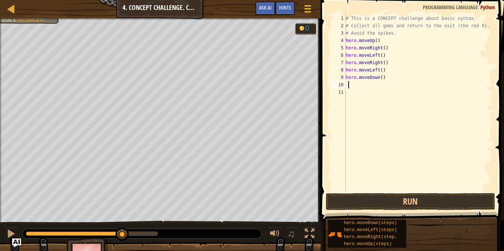
click at [391, 78] on div "# This is a CONCEPT challenge about basic syntax. # Collect all gems and return…" at bounding box center [418, 111] width 149 height 192
type textarea "h"
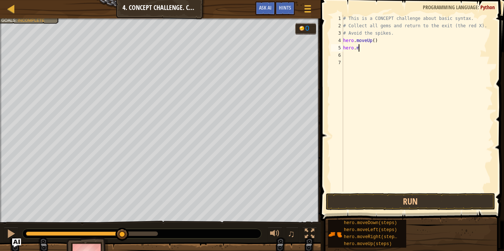
type textarea "h"
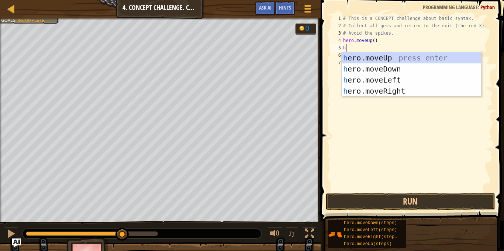
click at [385, 91] on div "h ero.moveUp press enter h ero.moveDown press enter h ero.moveLeft press enter …" at bounding box center [411, 85] width 139 height 66
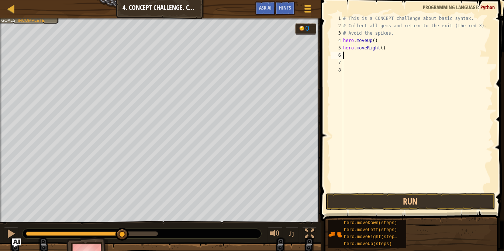
type textarea "h"
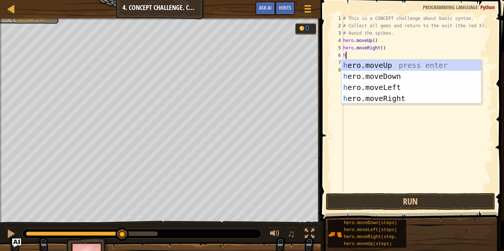
click at [398, 77] on div "h ero.moveUp press enter h ero.moveDown press enter h ero.moveLeft press enter …" at bounding box center [411, 93] width 139 height 66
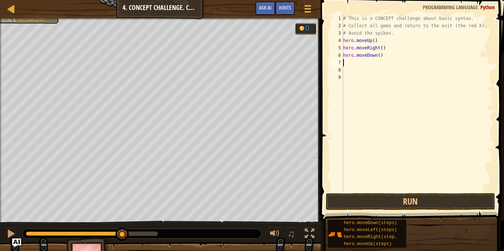
type textarea "h"
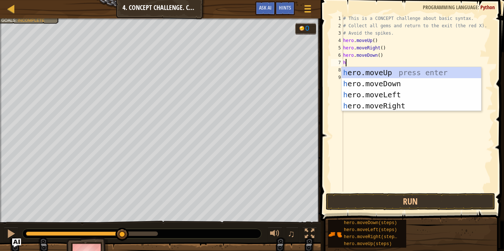
click at [401, 109] on div "h ero.moveUp press enter h ero.moveDown press enter h ero.moveLeft press enter …" at bounding box center [411, 100] width 139 height 66
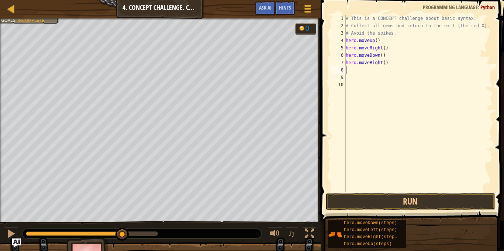
type textarea "h"
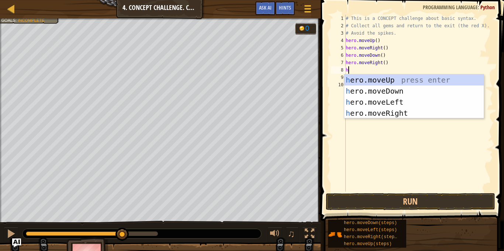
click at [401, 104] on div "h ero.moveUp press enter h ero.moveDown press enter h ero.moveLeft press enter …" at bounding box center [413, 108] width 139 height 66
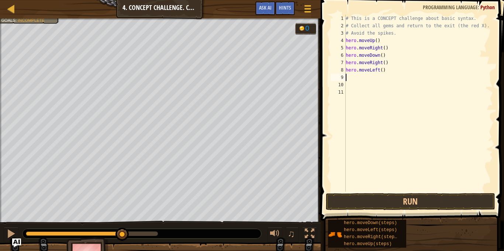
type textarea "h"
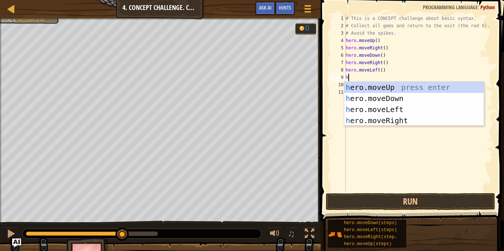
click at [400, 101] on div "h ero.moveUp press enter h ero.moveDown press enter h ero.moveLeft press enter …" at bounding box center [413, 115] width 139 height 66
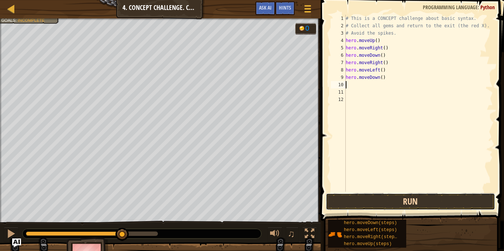
click at [404, 204] on button "Run" at bounding box center [410, 201] width 169 height 17
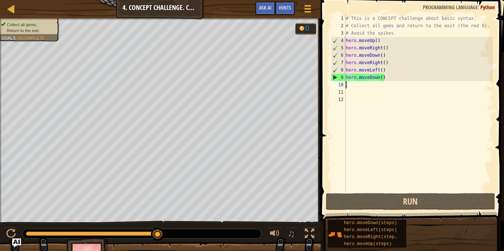
click at [444, 240] on div "hero.moveDown(steps) hero.moveLeft(steps) hero.moveRight(steps) hero.moveUp(ste…" at bounding box center [413, 234] width 171 height 29
click at [447, 236] on div "hero.moveDown(steps) hero.moveLeft(steps) hero.moveRight(steps) hero.moveUp(ste…" at bounding box center [413, 234] width 171 height 29
click at [451, 234] on div "hero.moveDown(steps) hero.moveLeft(steps) hero.moveRight(steps) hero.moveUp(ste…" at bounding box center [413, 234] width 171 height 29
type textarea "m"
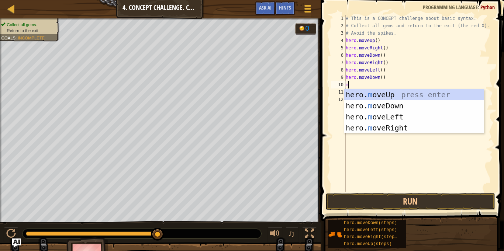
click at [402, 99] on div "hero. m oveUp press enter hero. m oveDown press enter hero. m oveLeft press ent…" at bounding box center [413, 122] width 139 height 66
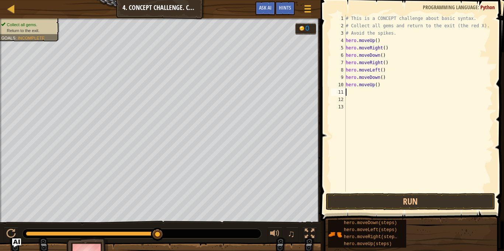
type textarea "m"
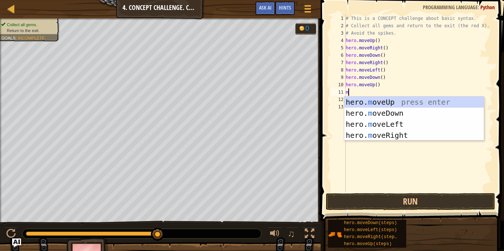
click at [408, 105] on div "hero. m oveUp press enter hero. m oveDown press enter hero. m oveLeft press ent…" at bounding box center [413, 130] width 139 height 66
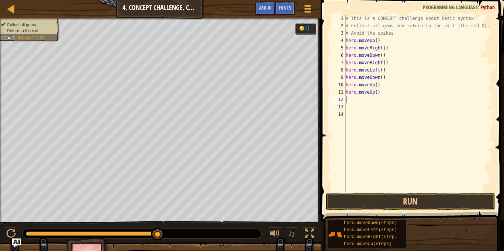
type textarea "m"
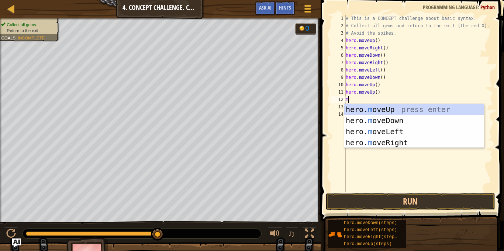
click at [394, 137] on div "hero. m oveUp press enter hero. m oveDown press enter hero. m oveLeft press ent…" at bounding box center [413, 137] width 139 height 66
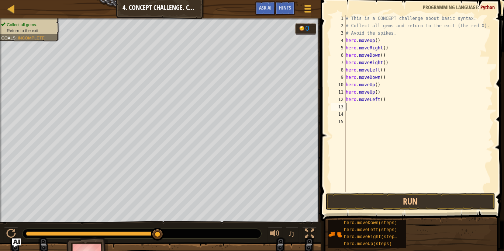
type textarea "m"
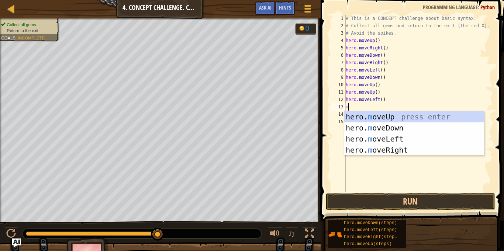
click at [397, 132] on div "hero. m oveUp press enter hero. m oveDown press enter hero. m oveLeft press ent…" at bounding box center [413, 144] width 139 height 66
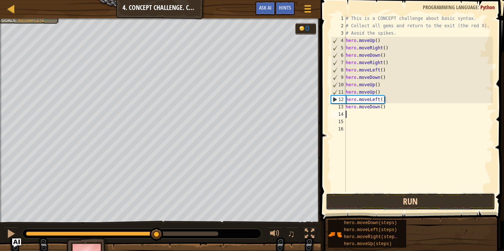
click at [425, 198] on button "Run" at bounding box center [410, 201] width 169 height 17
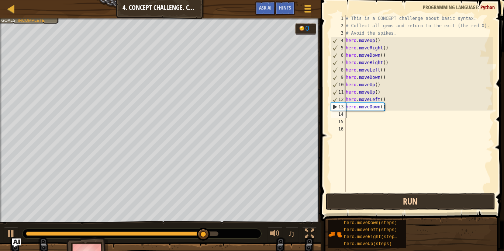
type textarea "l"
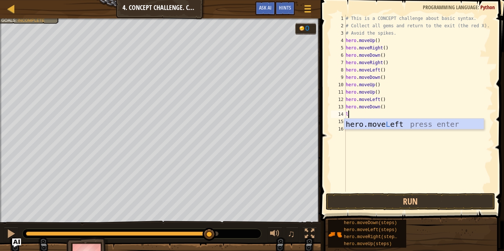
click at [420, 121] on div "hero.move L eft press enter" at bounding box center [413, 135] width 139 height 33
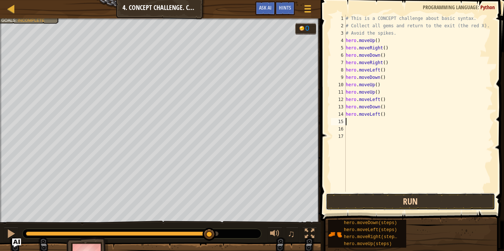
click at [421, 200] on button "Run" at bounding box center [410, 201] width 169 height 17
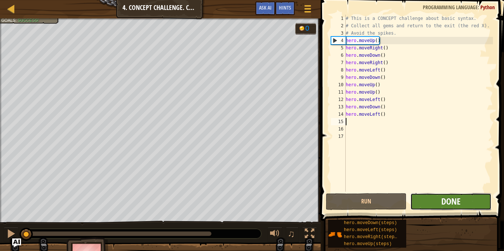
click at [460, 201] on span "Done" at bounding box center [450, 202] width 19 height 12
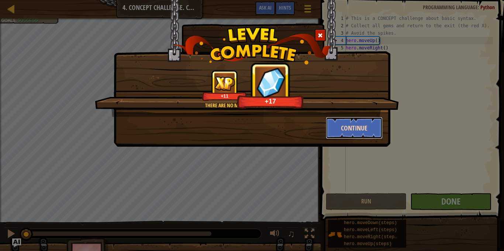
click at [355, 123] on button "Continue" at bounding box center [354, 128] width 57 height 22
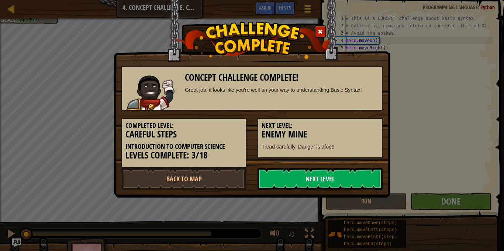
click at [358, 185] on link "Next Level" at bounding box center [320, 179] width 125 height 22
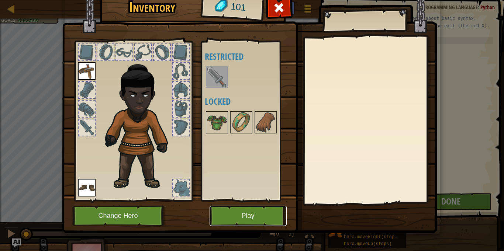
click at [247, 212] on button "Play" at bounding box center [248, 216] width 77 height 20
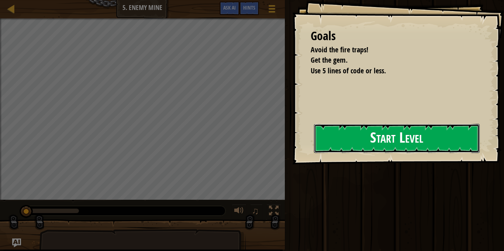
click at [331, 153] on button "Start Level" at bounding box center [397, 138] width 166 height 29
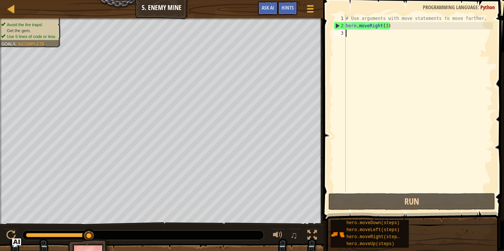
type textarea "m"
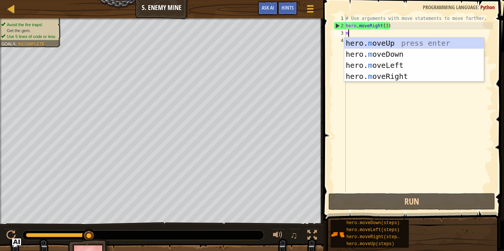
scroll to position [3, 0]
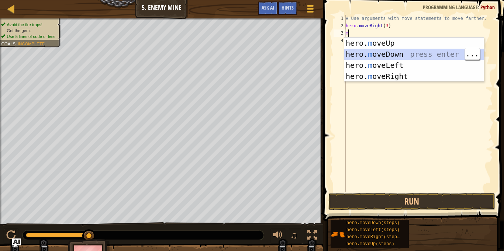
click at [396, 56] on div "hero. m oveUp press enter hero. m oveDown press enter hero. m oveLeft press ent…" at bounding box center [413, 71] width 139 height 66
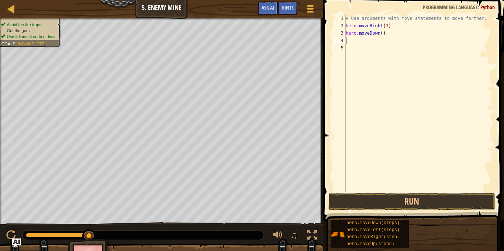
type textarea "m"
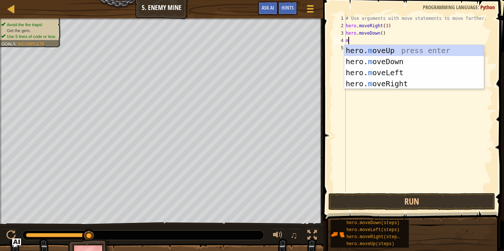
click at [398, 86] on div "hero. m oveUp press enter hero. m oveDown press enter hero. m oveLeft press ent…" at bounding box center [413, 78] width 139 height 66
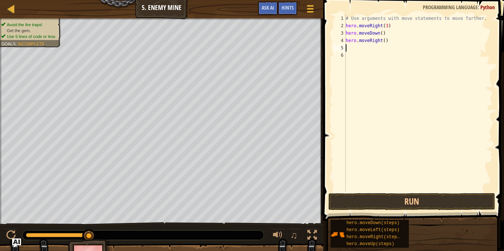
type textarea "m"
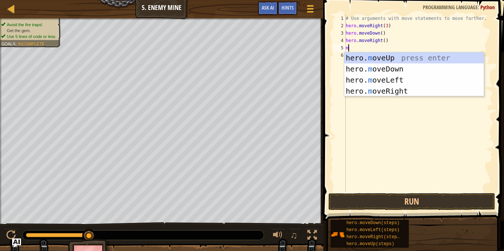
click at [411, 64] on div "hero. m oveUp press enter hero. m oveDown press enter hero. m oveLeft press ent…" at bounding box center [413, 85] width 139 height 66
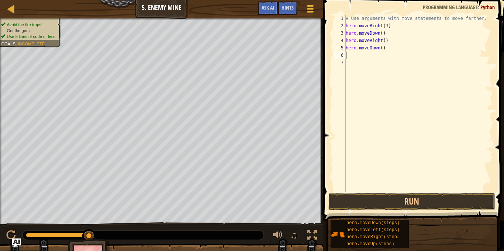
type textarea "m"
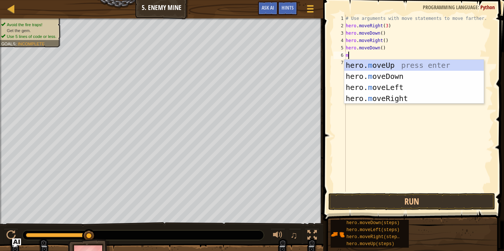
click at [400, 65] on div "hero. m oveUp press enter hero. m oveDown press enter hero. m oveLeft press ent…" at bounding box center [413, 93] width 139 height 66
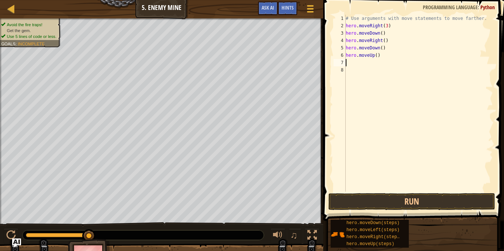
type textarea "m"
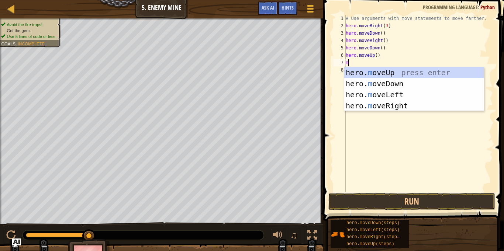
click at [399, 107] on div "hero. m oveUp press enter hero. m oveDown press enter hero. m oveLeft press ent…" at bounding box center [413, 100] width 139 height 66
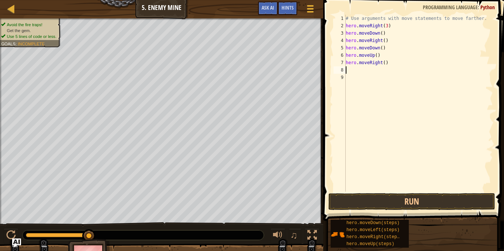
type textarea "m"
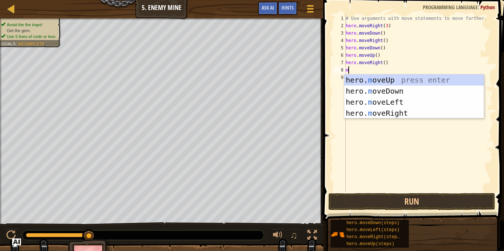
click at [404, 94] on div "hero. m oveUp press enter hero. m oveDown press enter hero. m oveLeft press ent…" at bounding box center [413, 108] width 139 height 66
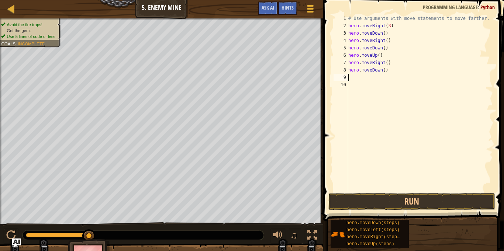
type textarea "m"
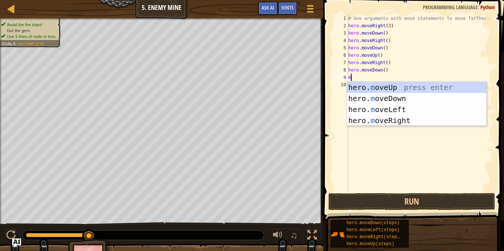
click at [412, 101] on div "hero. m oveUp press enter hero. m oveDown press enter hero. m oveLeft press ent…" at bounding box center [416, 115] width 139 height 66
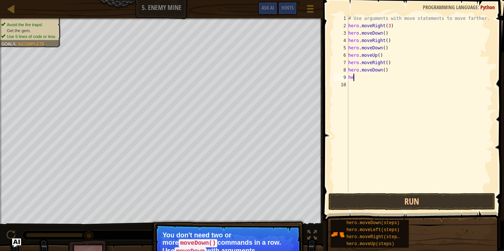
type textarea "h"
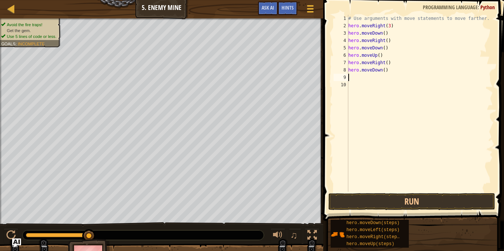
type textarea "m"
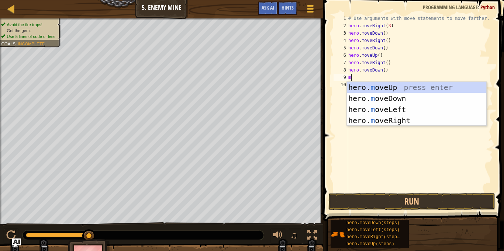
click at [411, 122] on div "hero. m oveUp press enter hero. m oveDown press enter hero. m oveLeft press ent…" at bounding box center [416, 115] width 139 height 66
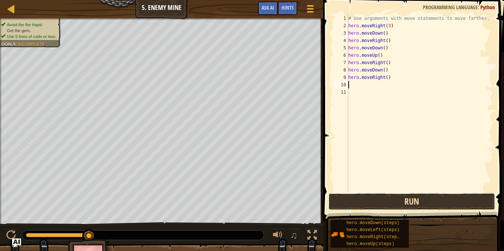
click at [435, 201] on button "Run" at bounding box center [411, 201] width 167 height 17
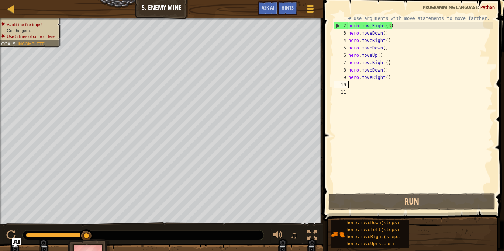
click at [24, 25] on span "Avoid the fire traps!" at bounding box center [24, 24] width 35 height 5
